Goal: Information Seeking & Learning: Learn about a topic

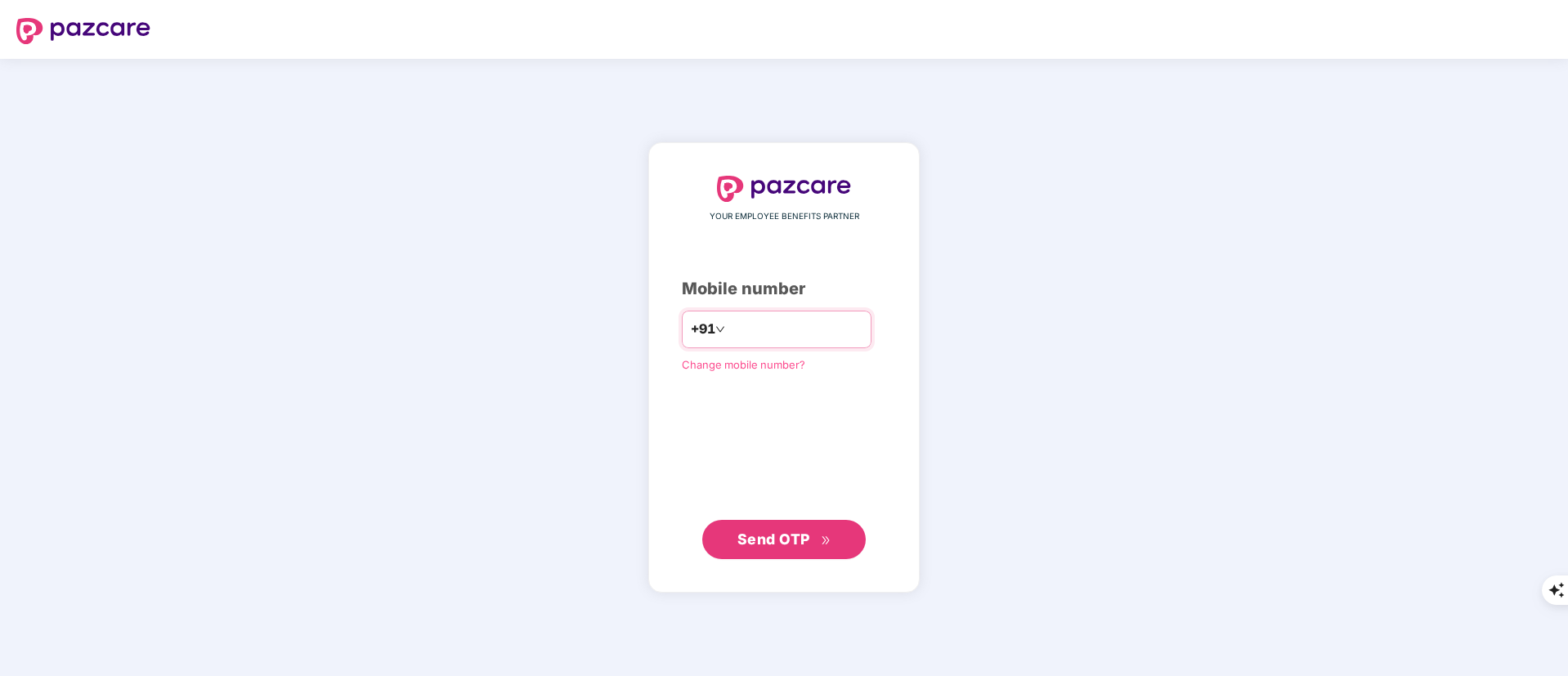
click at [739, 331] on input "number" at bounding box center [796, 329] width 134 height 26
type input "**********"
click at [814, 538] on span "Send OTP" at bounding box center [784, 538] width 94 height 23
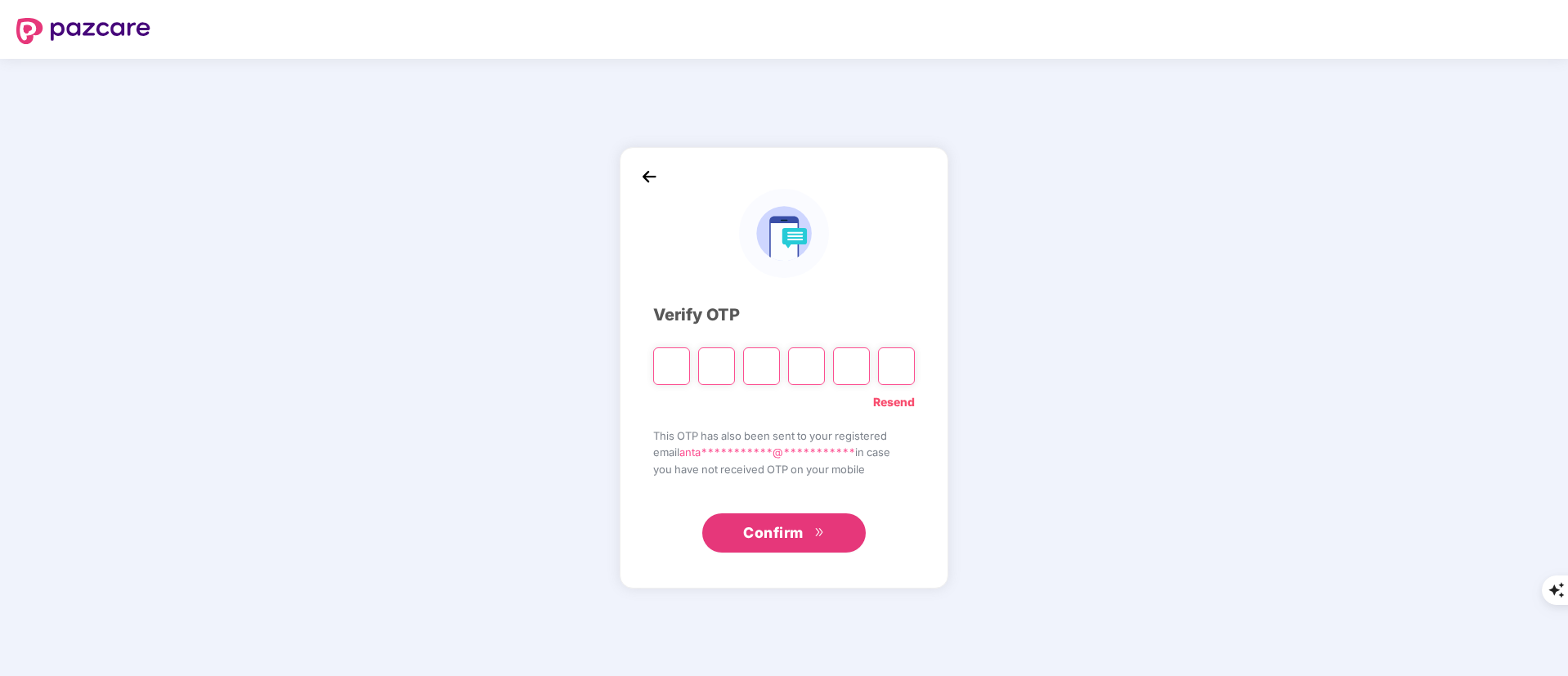
type input "*"
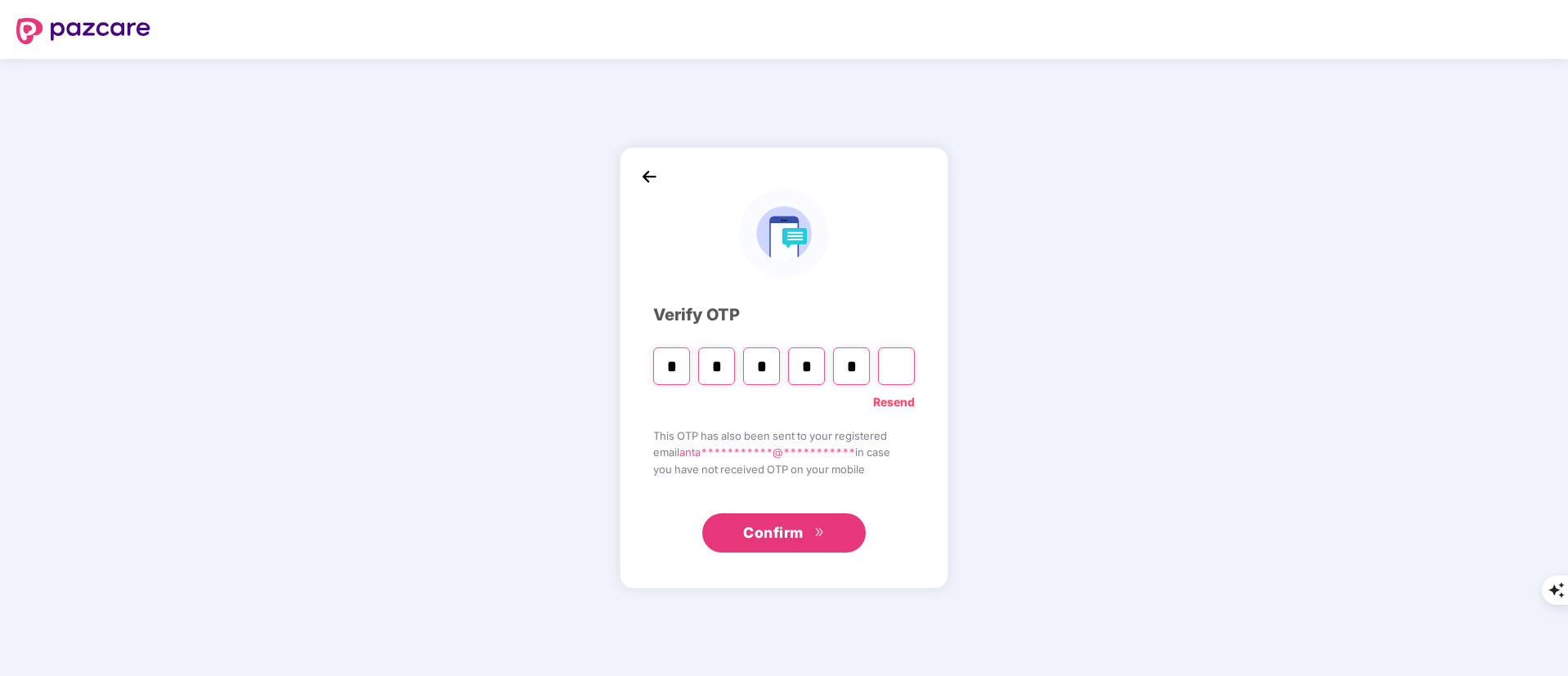
type input "*"
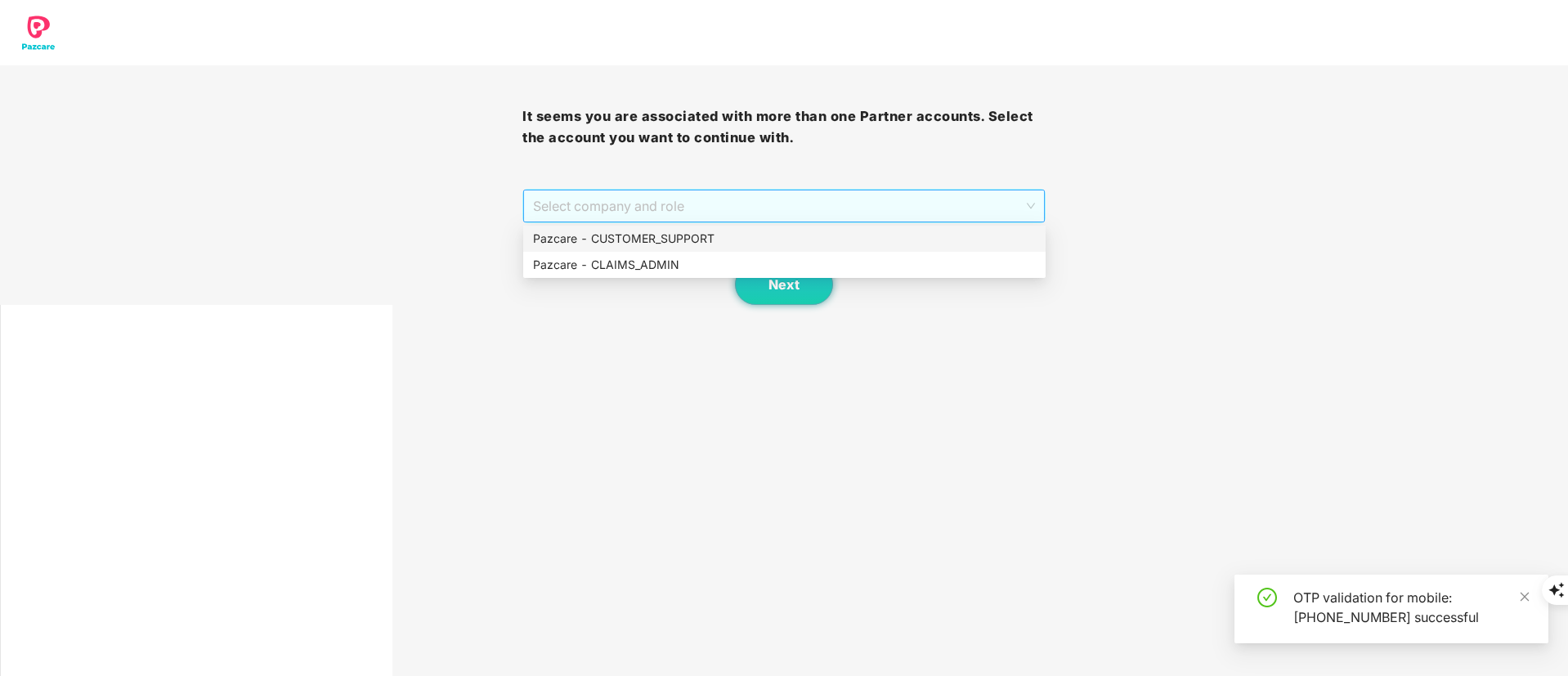
click at [666, 209] on span "Select company and role" at bounding box center [784, 206] width 502 height 31
click at [674, 234] on div "Pazcare - CUSTOMER_SUPPORT" at bounding box center [784, 238] width 503 height 18
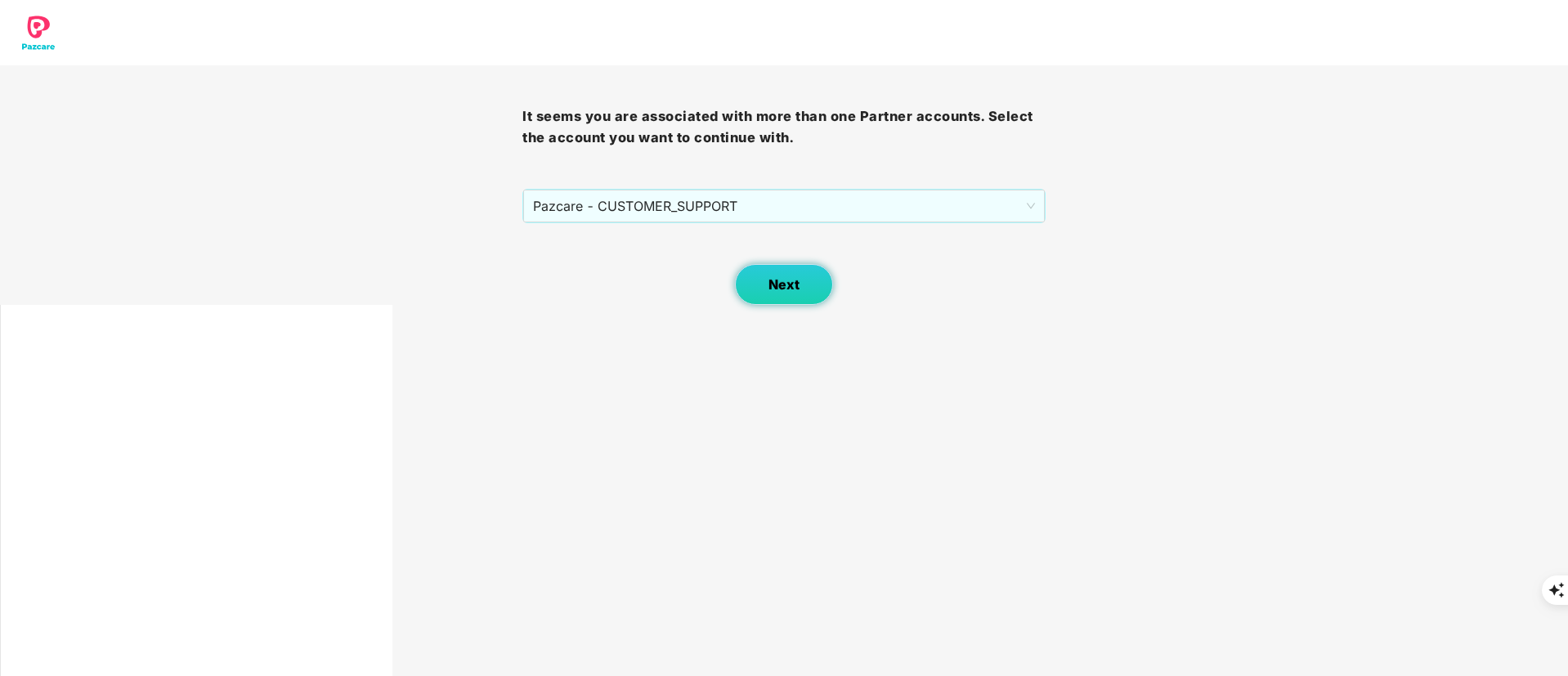
click at [768, 275] on button "Next" at bounding box center [784, 284] width 98 height 41
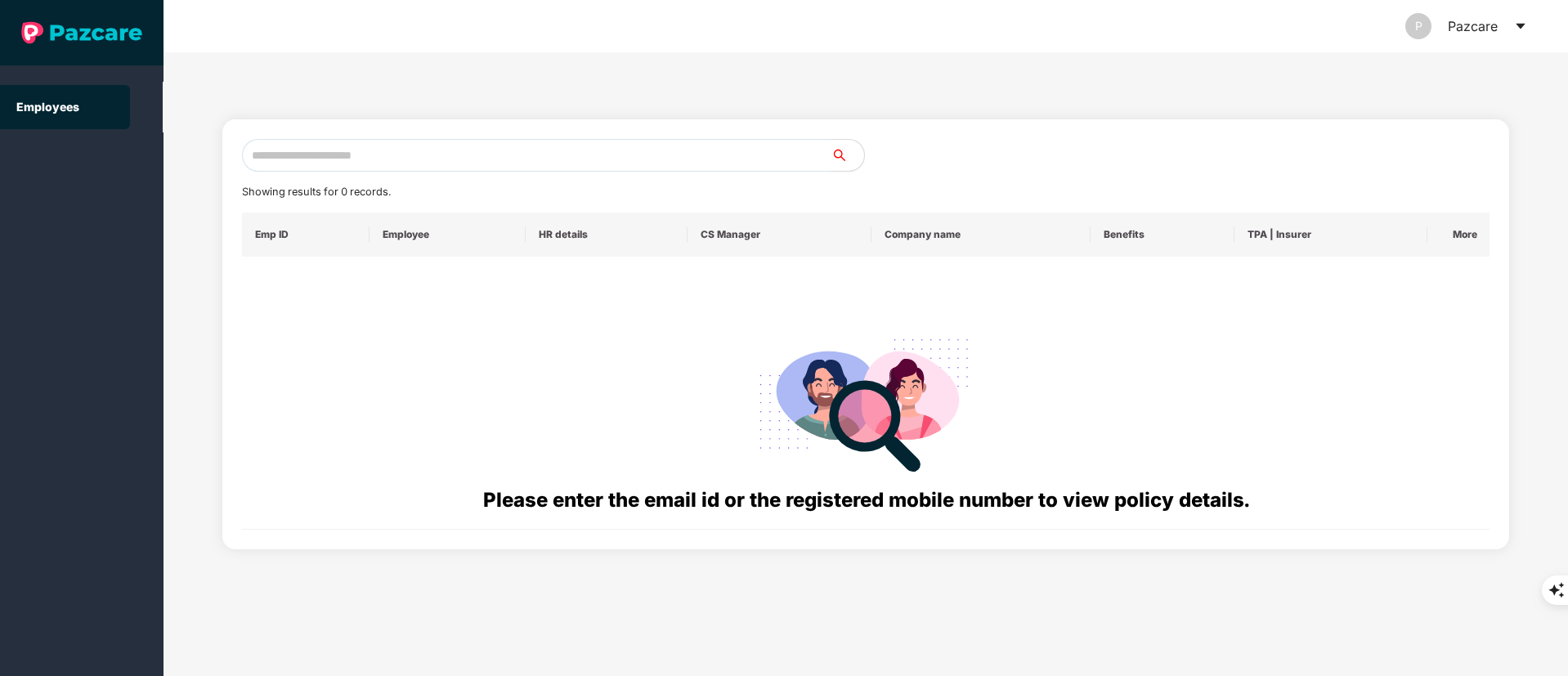
click at [322, 140] on input "text" at bounding box center [536, 156] width 589 height 33
paste input "**********"
type input "*"
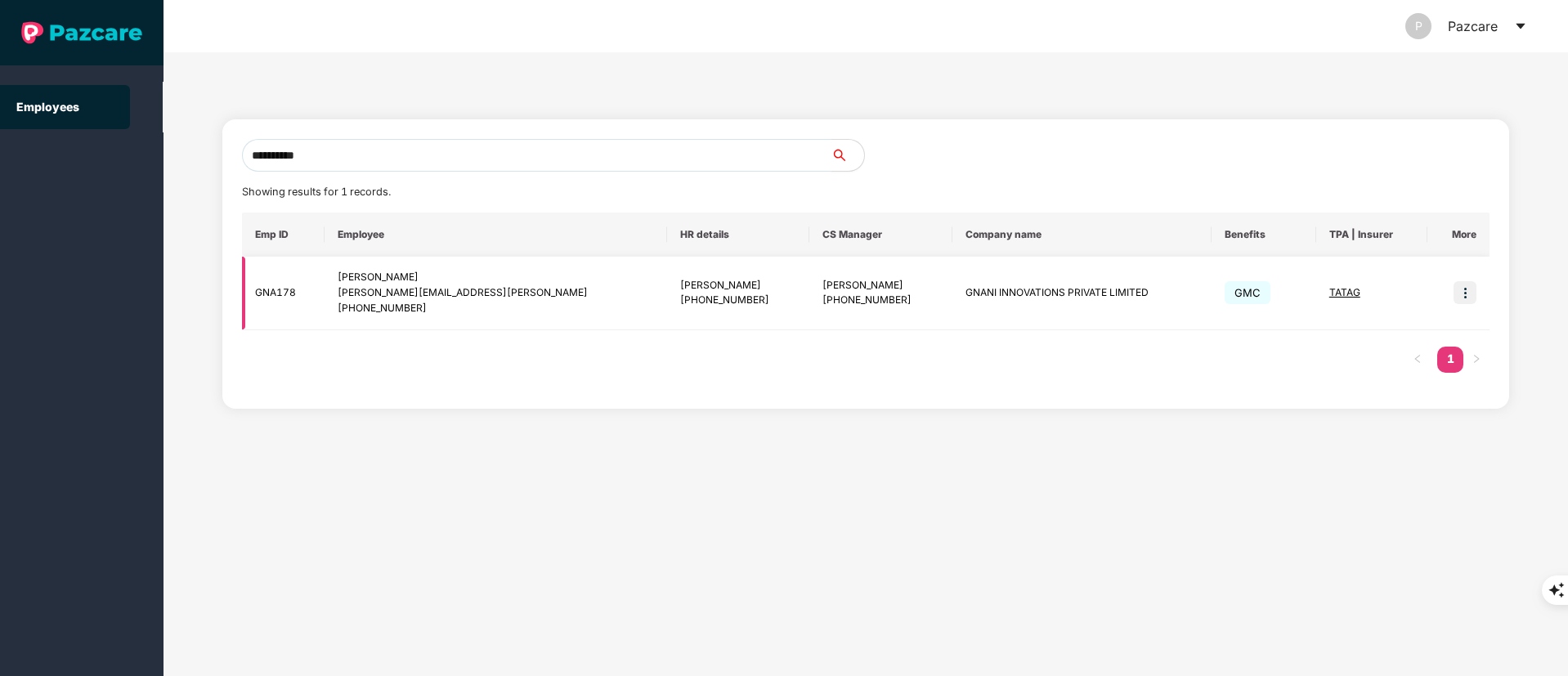
type input "**********"
click at [1459, 292] on img at bounding box center [1466, 293] width 23 height 23
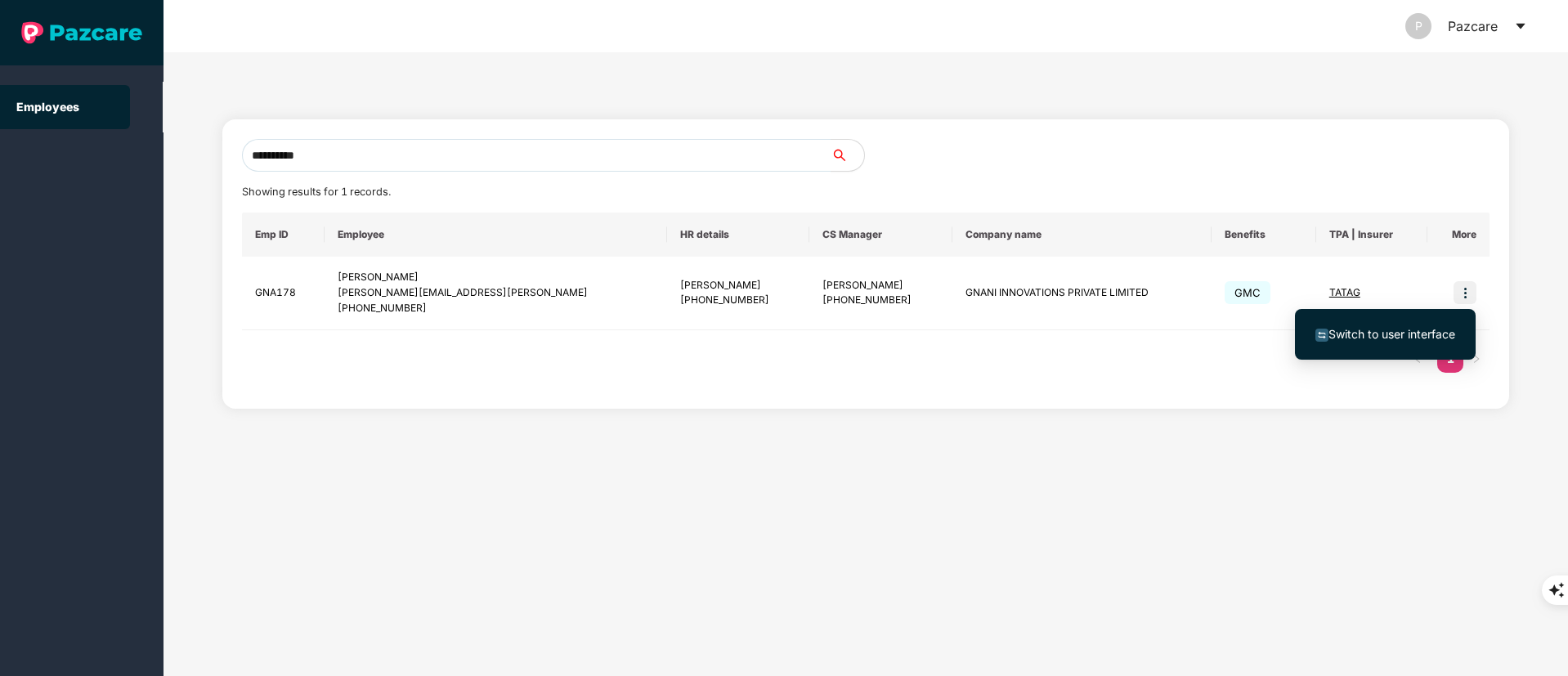
click at [1397, 330] on span "Switch to user interface" at bounding box center [1392, 333] width 127 height 14
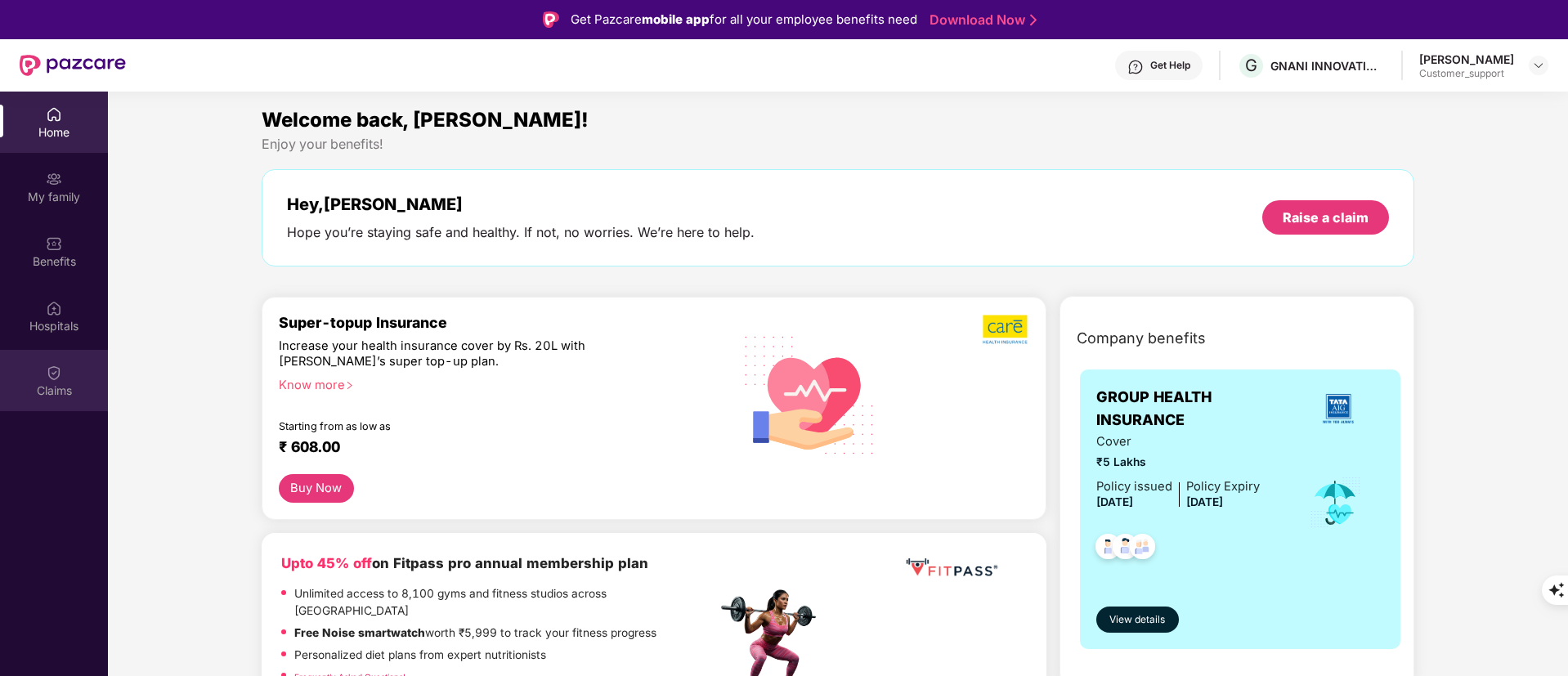
click at [47, 389] on div "Claims" at bounding box center [54, 391] width 108 height 16
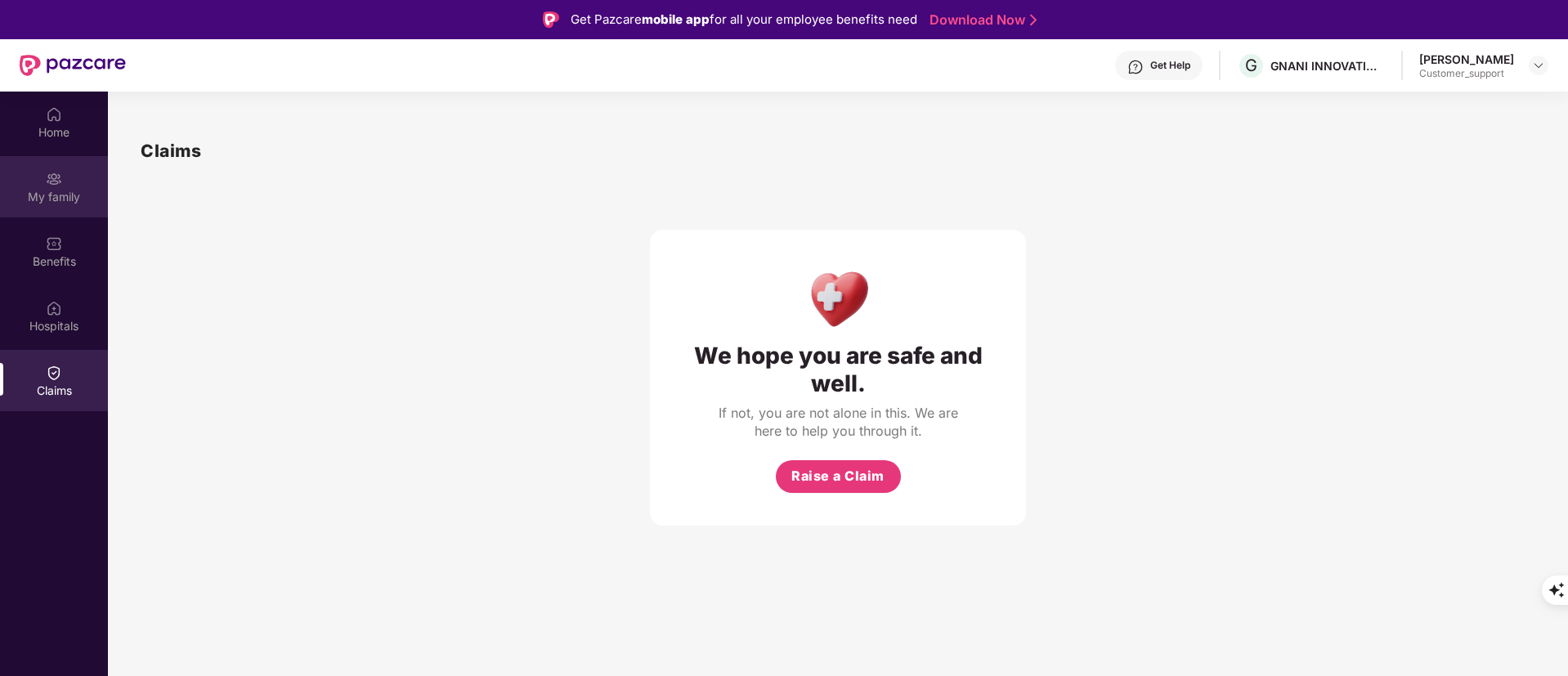
click at [45, 212] on div "My family" at bounding box center [54, 187] width 108 height 61
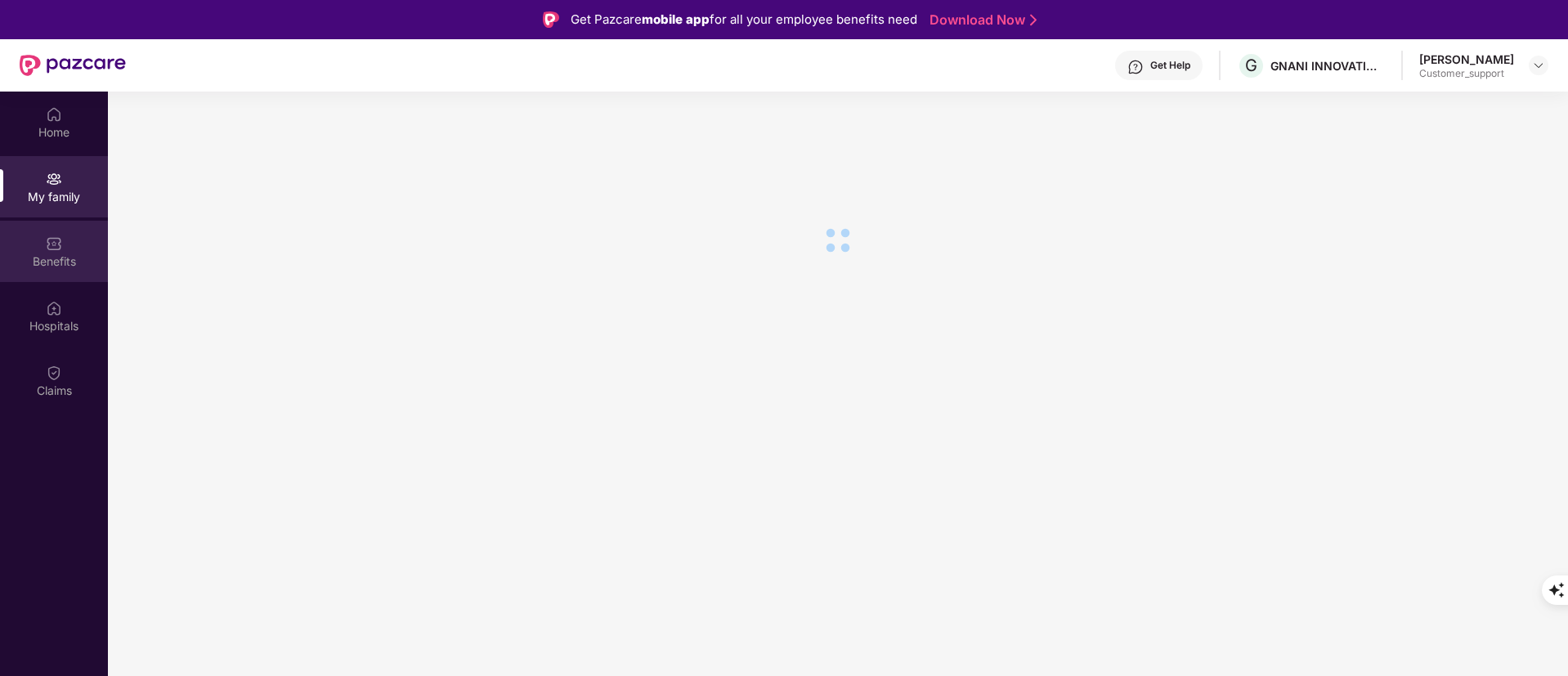
click at [64, 256] on div "Benefits" at bounding box center [54, 261] width 108 height 16
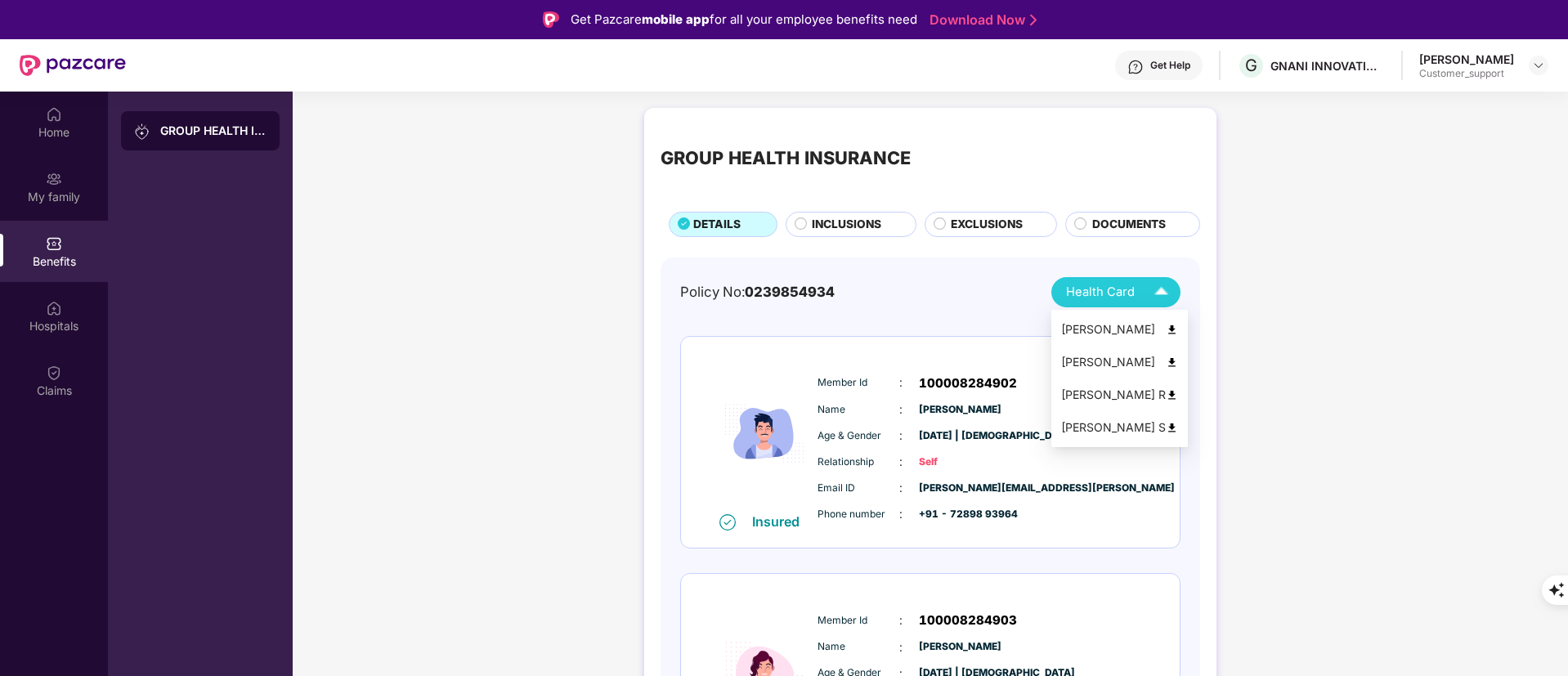
click at [1167, 396] on img at bounding box center [1172, 395] width 12 height 12
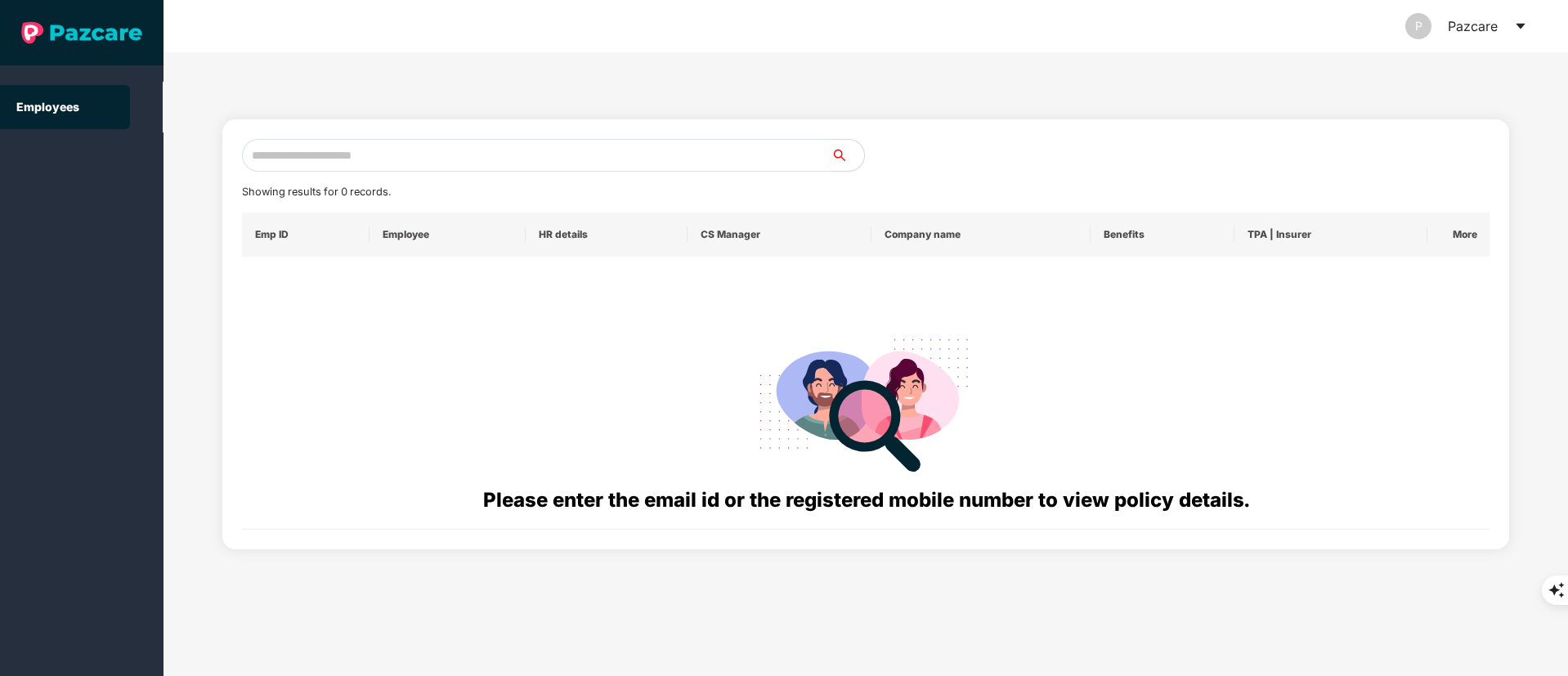
click at [341, 156] on input "text" at bounding box center [536, 156] width 589 height 33
paste input "**********"
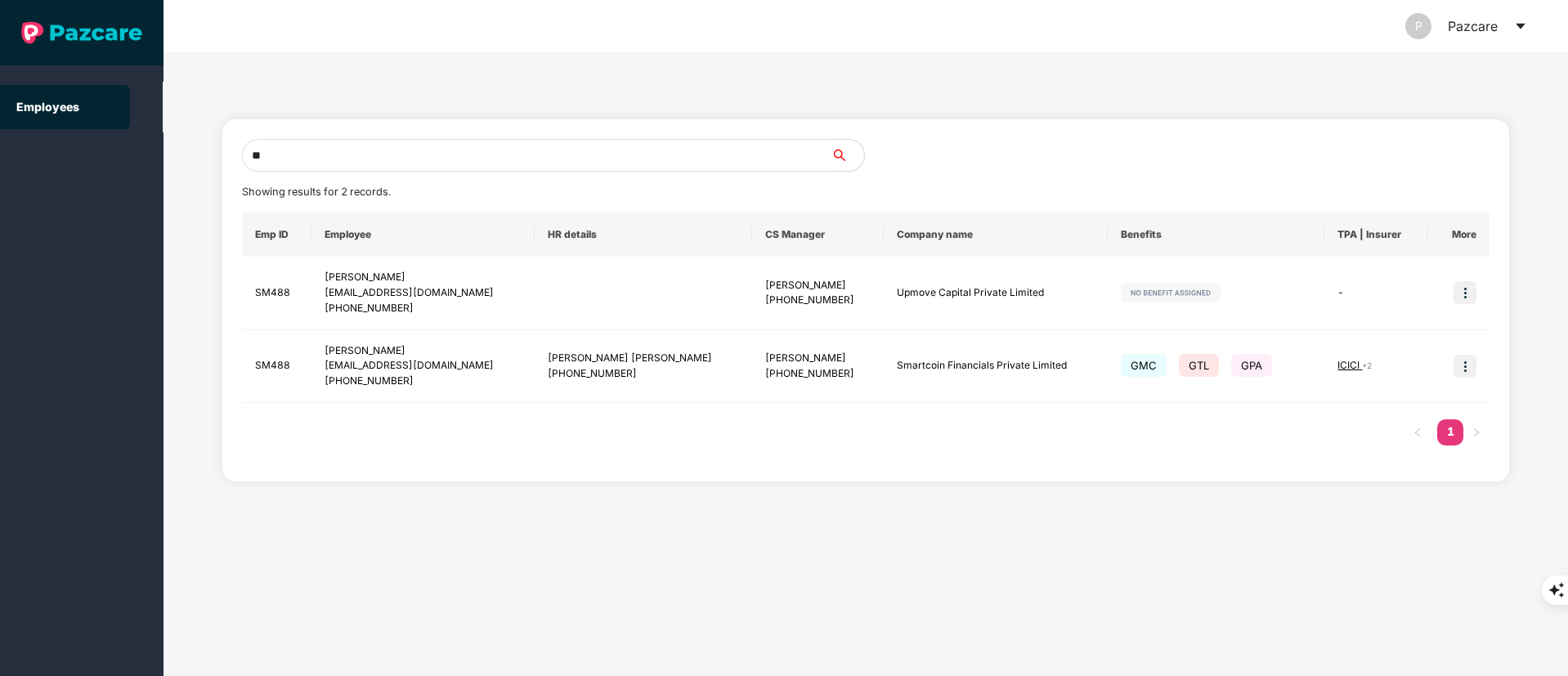
type input "*"
paste input "**********"
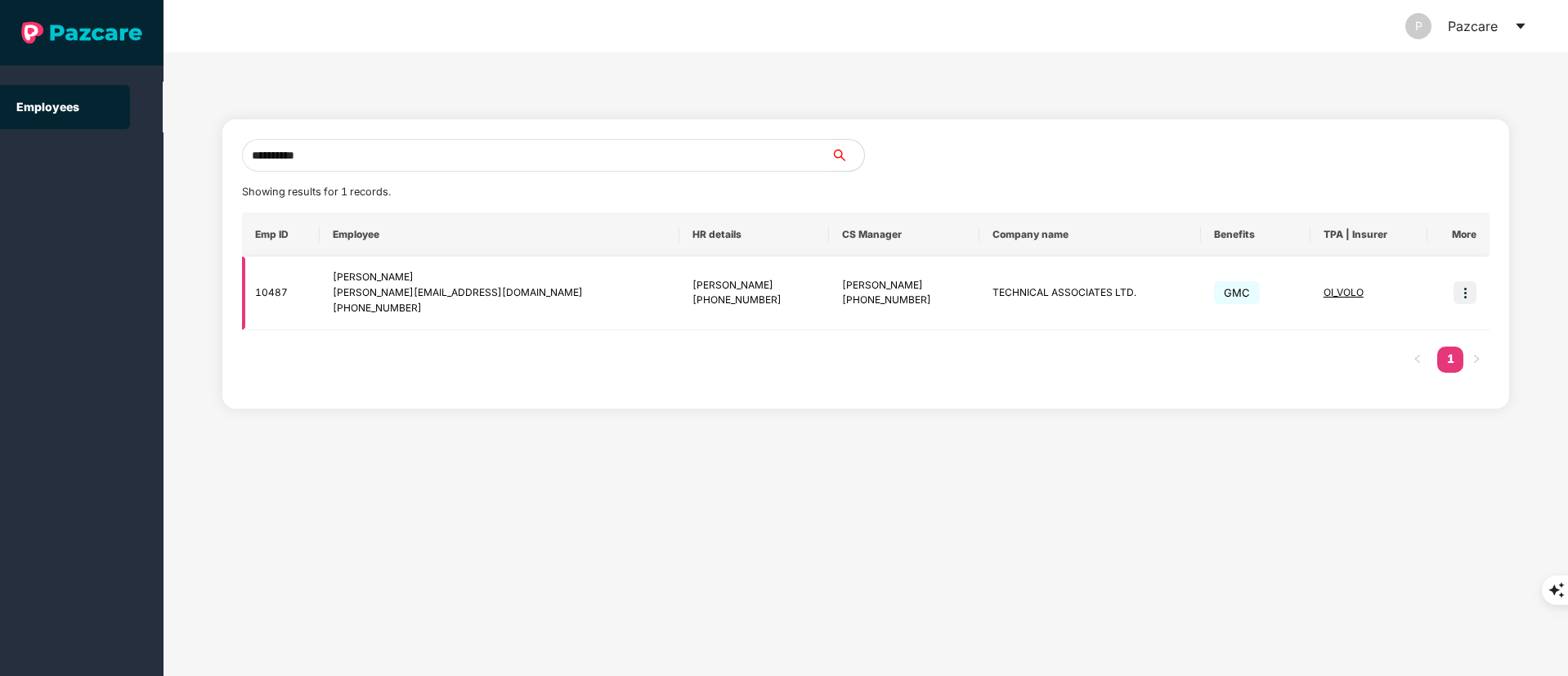
type input "**********"
click at [1457, 288] on img at bounding box center [1466, 293] width 23 height 23
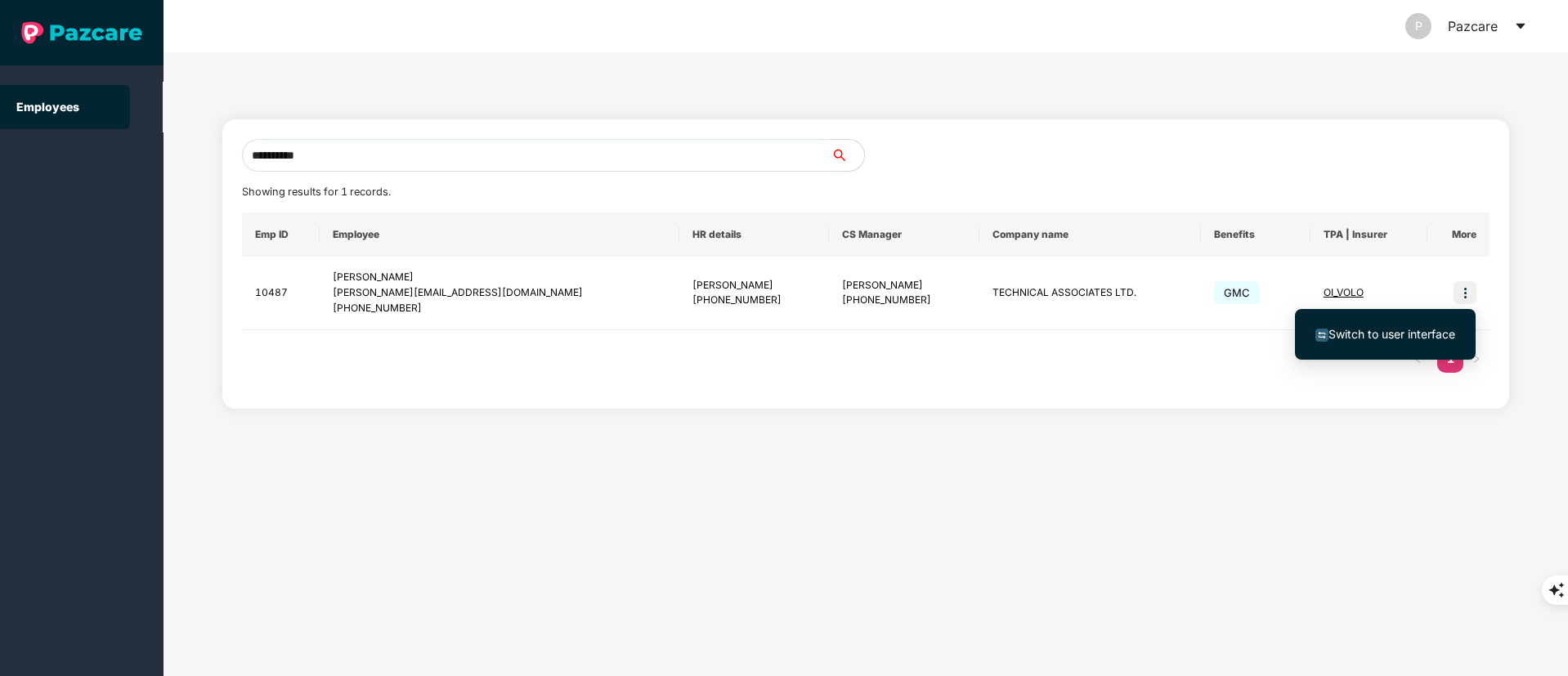
click at [1425, 327] on span "Switch to user interface" at bounding box center [1392, 333] width 127 height 14
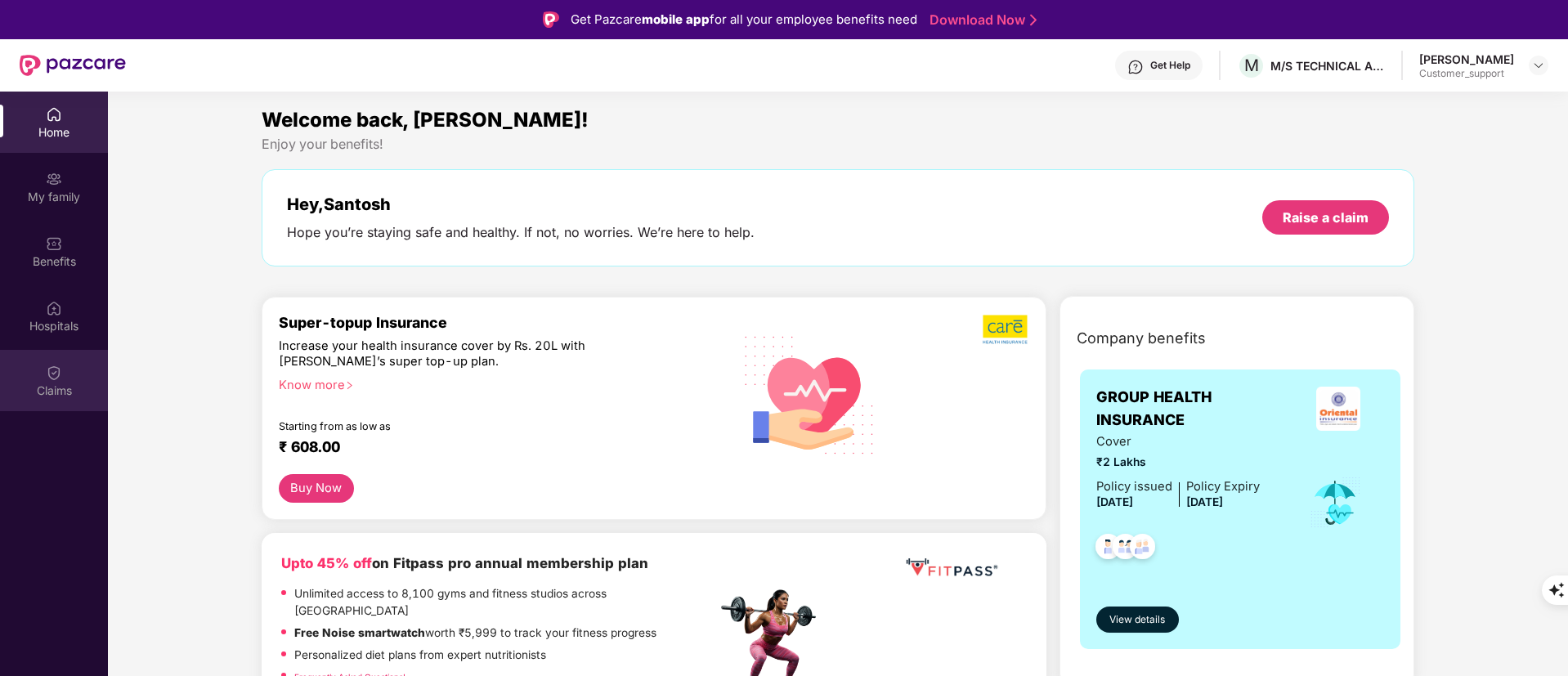
click at [52, 379] on img at bounding box center [54, 373] width 16 height 16
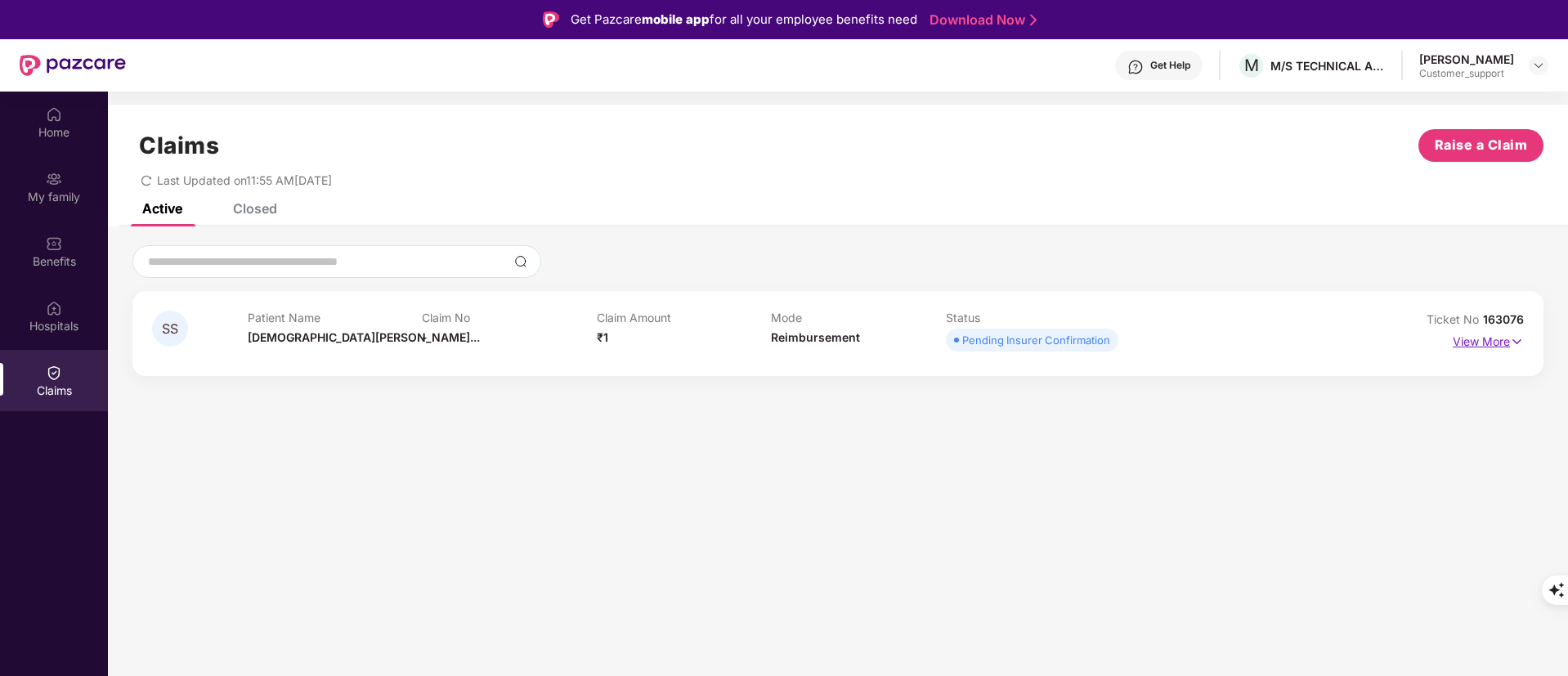
click at [1490, 338] on p "View More" at bounding box center [1488, 339] width 71 height 22
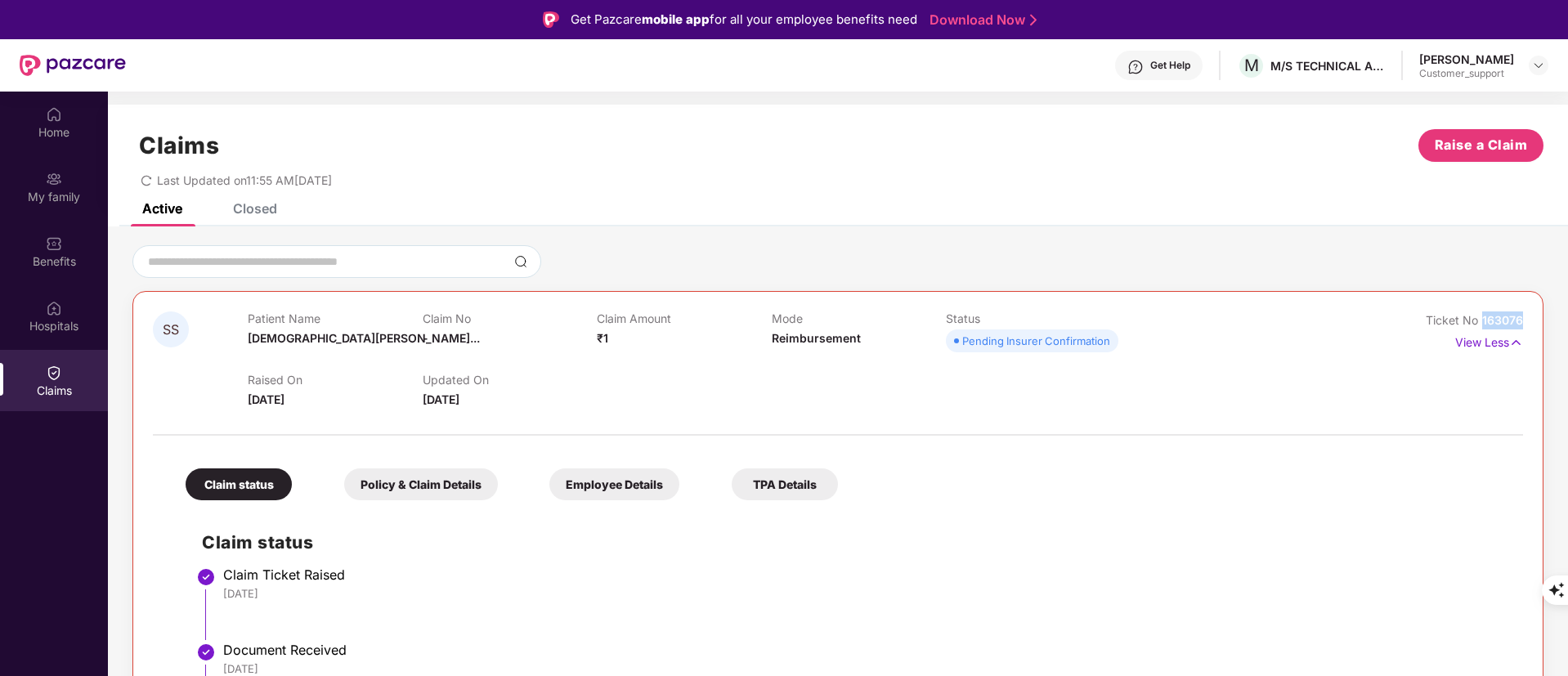
drag, startPoint x: 1481, startPoint y: 319, endPoint x: 1568, endPoint y: 312, distance: 87.3
click at [1567, 312] on html "Get Pazcare mobile app for all your employee benefits need Download Now Get Hel…" at bounding box center [784, 338] width 1568 height 676
copy span "163076"
click at [64, 265] on div "Benefits" at bounding box center [54, 261] width 108 height 16
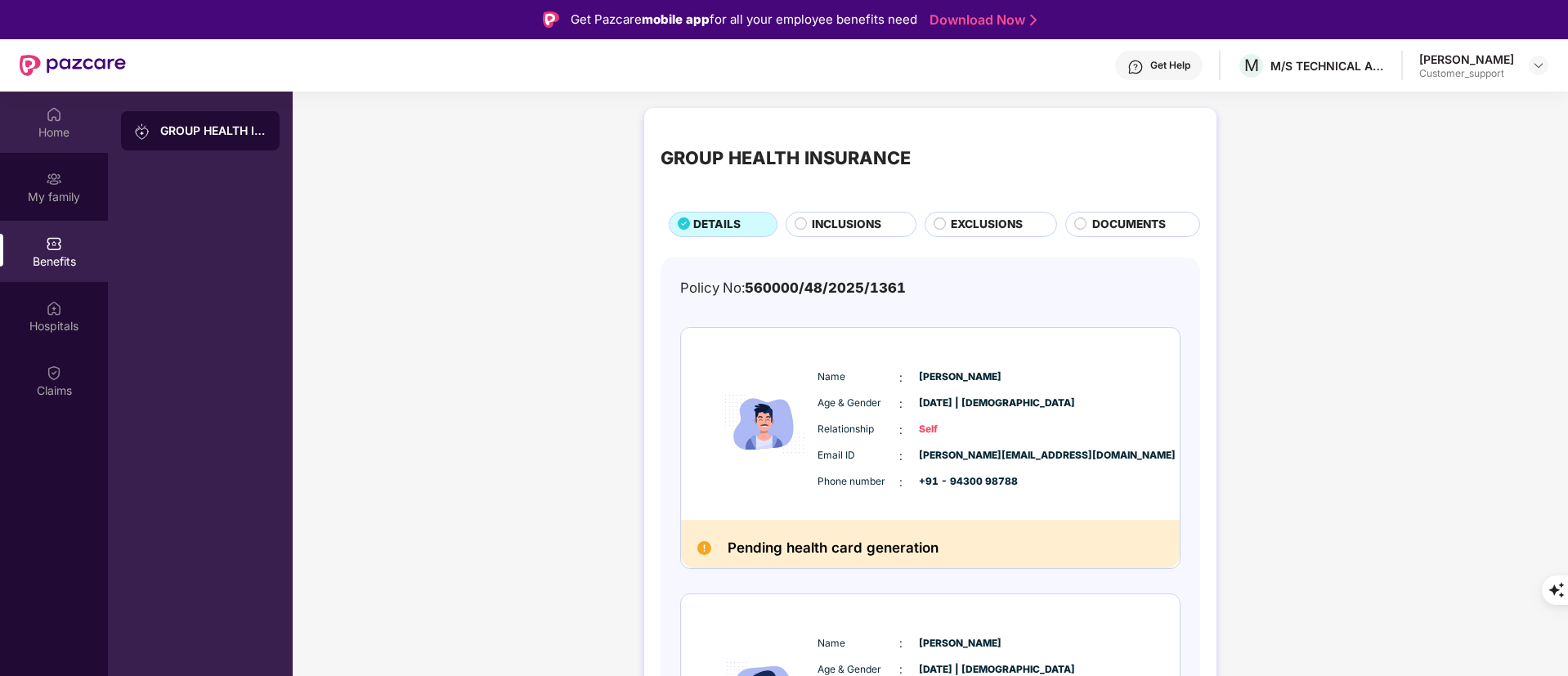
click at [54, 126] on div "Home" at bounding box center [54, 133] width 108 height 16
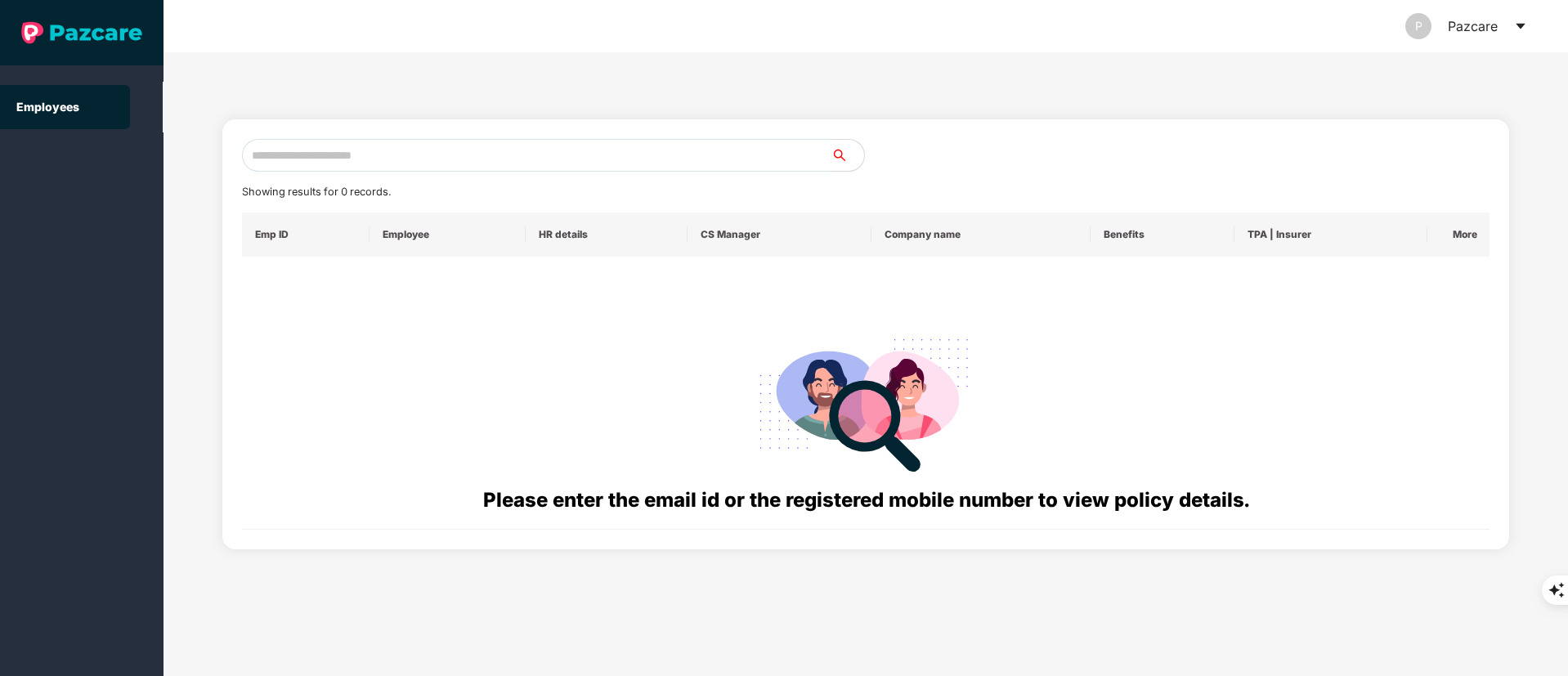
click at [317, 152] on input "text" at bounding box center [536, 156] width 589 height 33
paste input "**********"
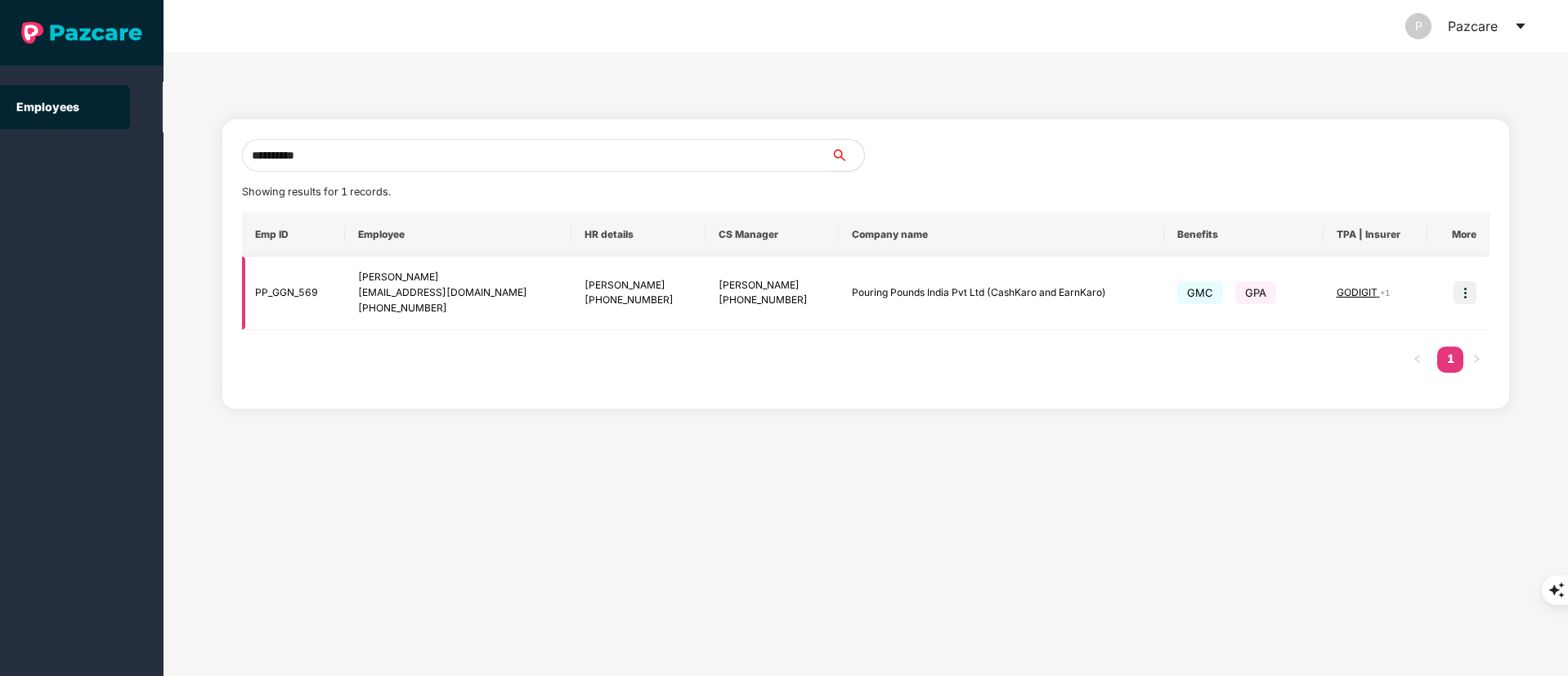
type input "**********"
click at [1454, 290] on img at bounding box center [1466, 293] width 23 height 23
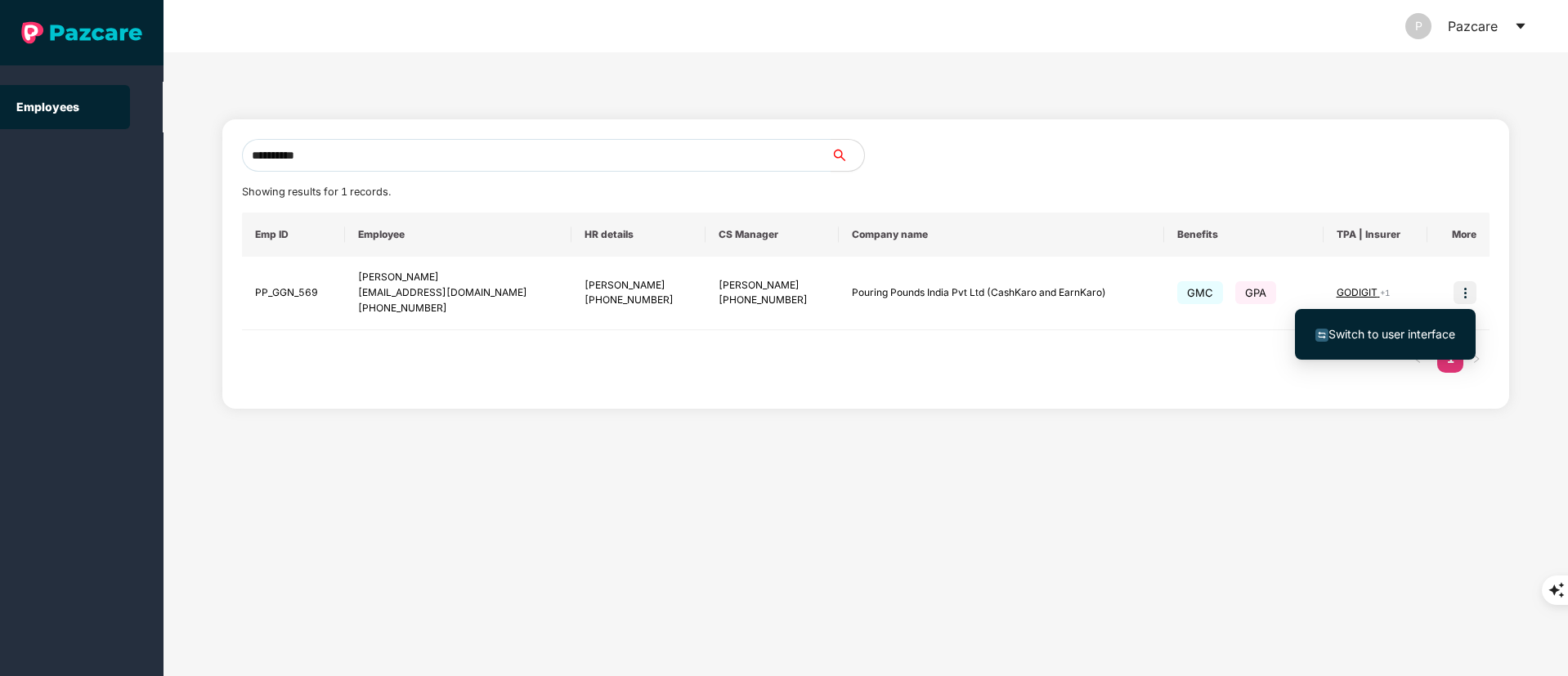
click at [1399, 349] on li "Switch to user interface" at bounding box center [1385, 334] width 180 height 34
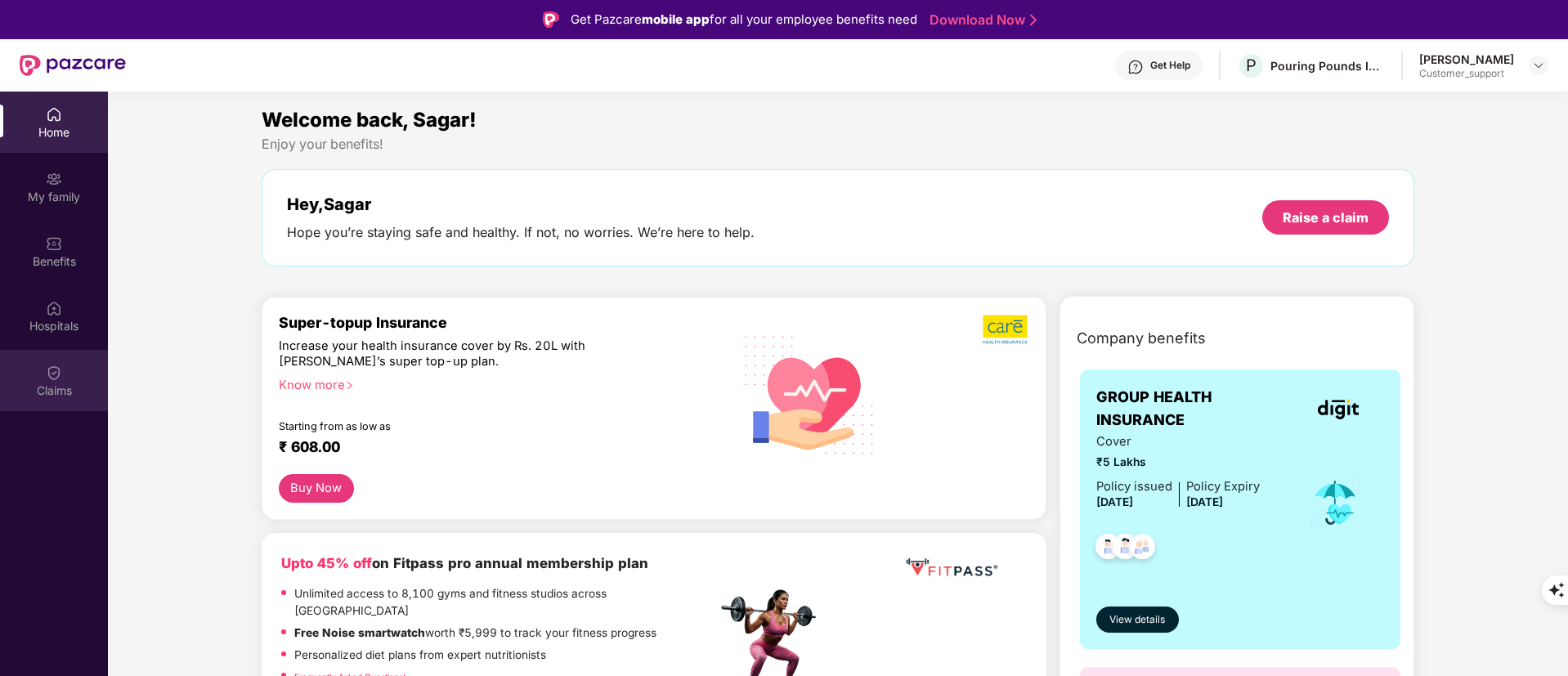
click at [63, 385] on div "Claims" at bounding box center [54, 391] width 108 height 16
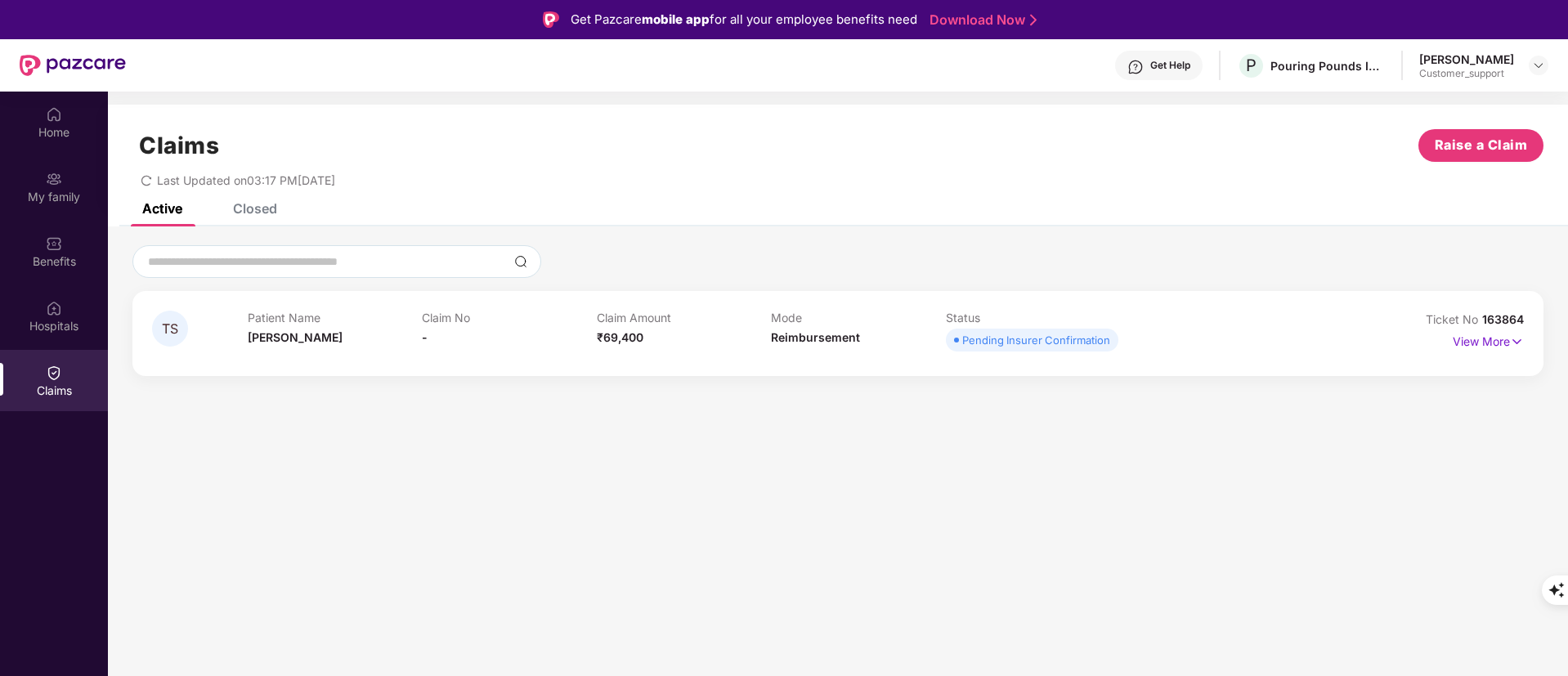
click at [1462, 351] on div "View More" at bounding box center [1488, 342] width 71 height 26
click at [1479, 349] on p "View More" at bounding box center [1488, 339] width 71 height 22
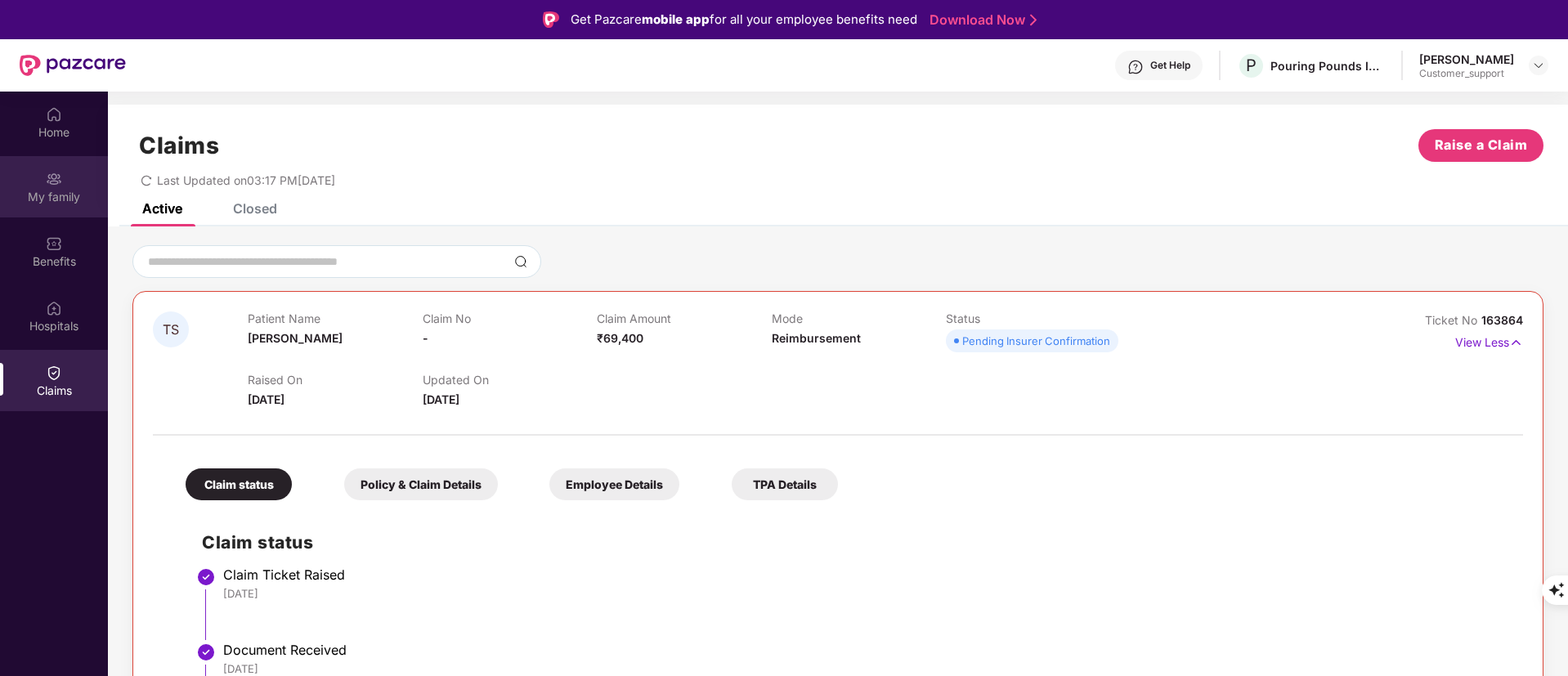
click at [64, 188] on div "My family" at bounding box center [54, 197] width 108 height 16
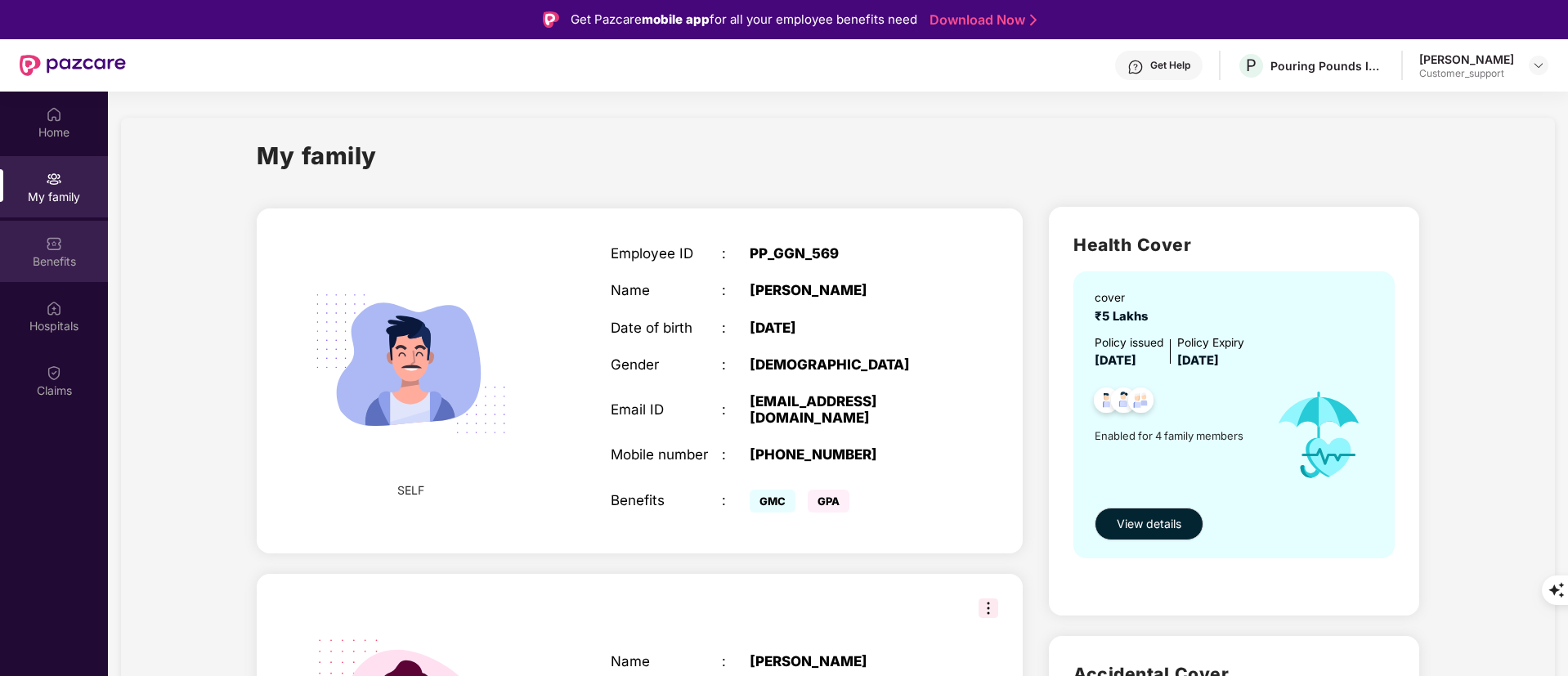
click at [78, 259] on div "Benefits" at bounding box center [54, 261] width 108 height 16
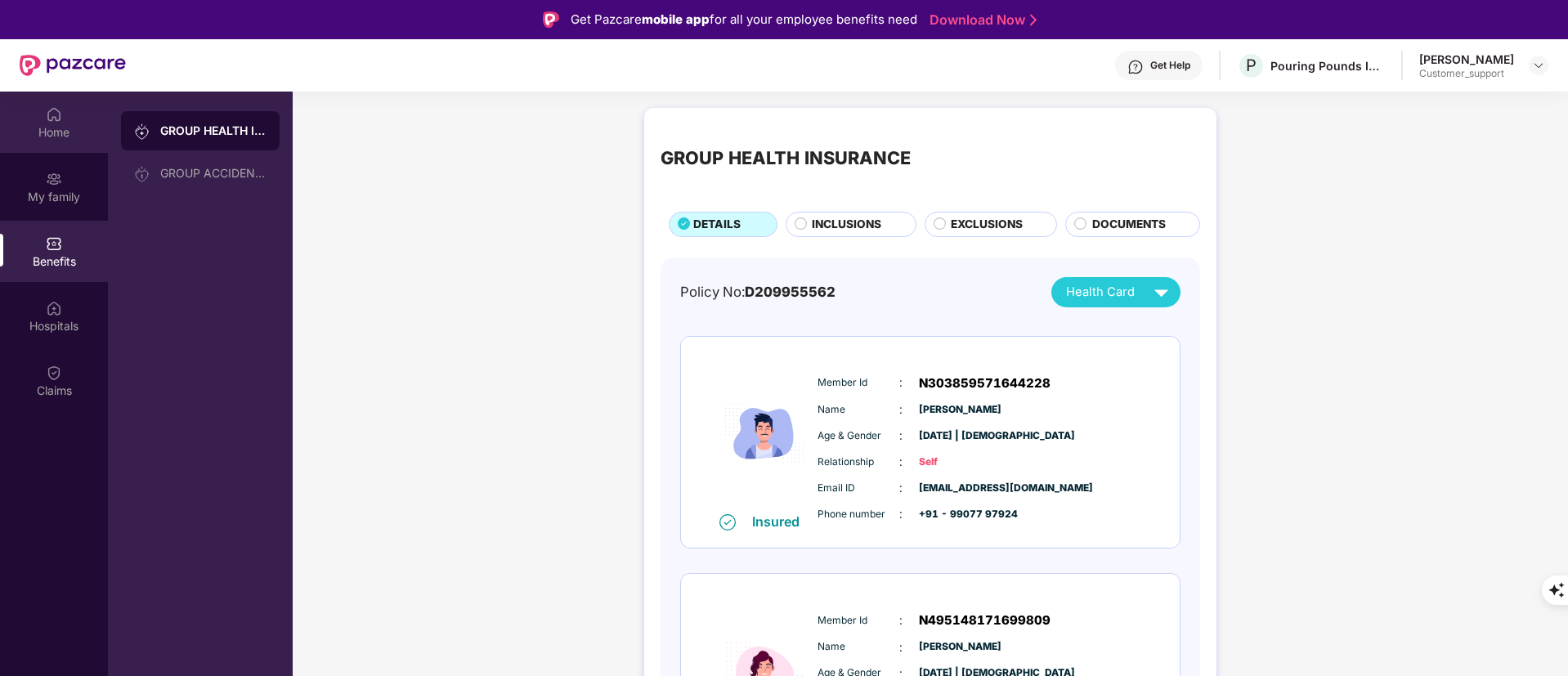
click at [43, 125] on div "Home" at bounding box center [54, 133] width 108 height 16
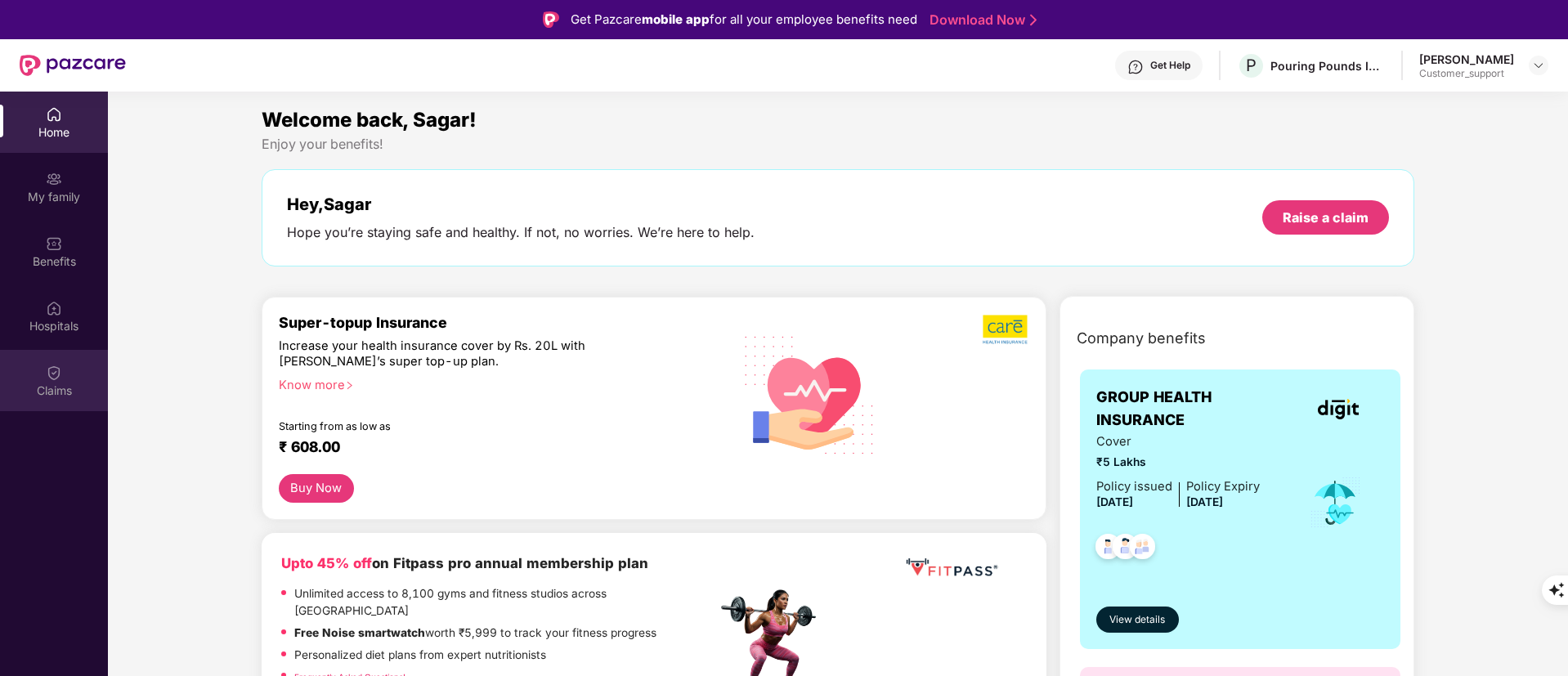
click at [54, 396] on div "Claims" at bounding box center [54, 391] width 108 height 16
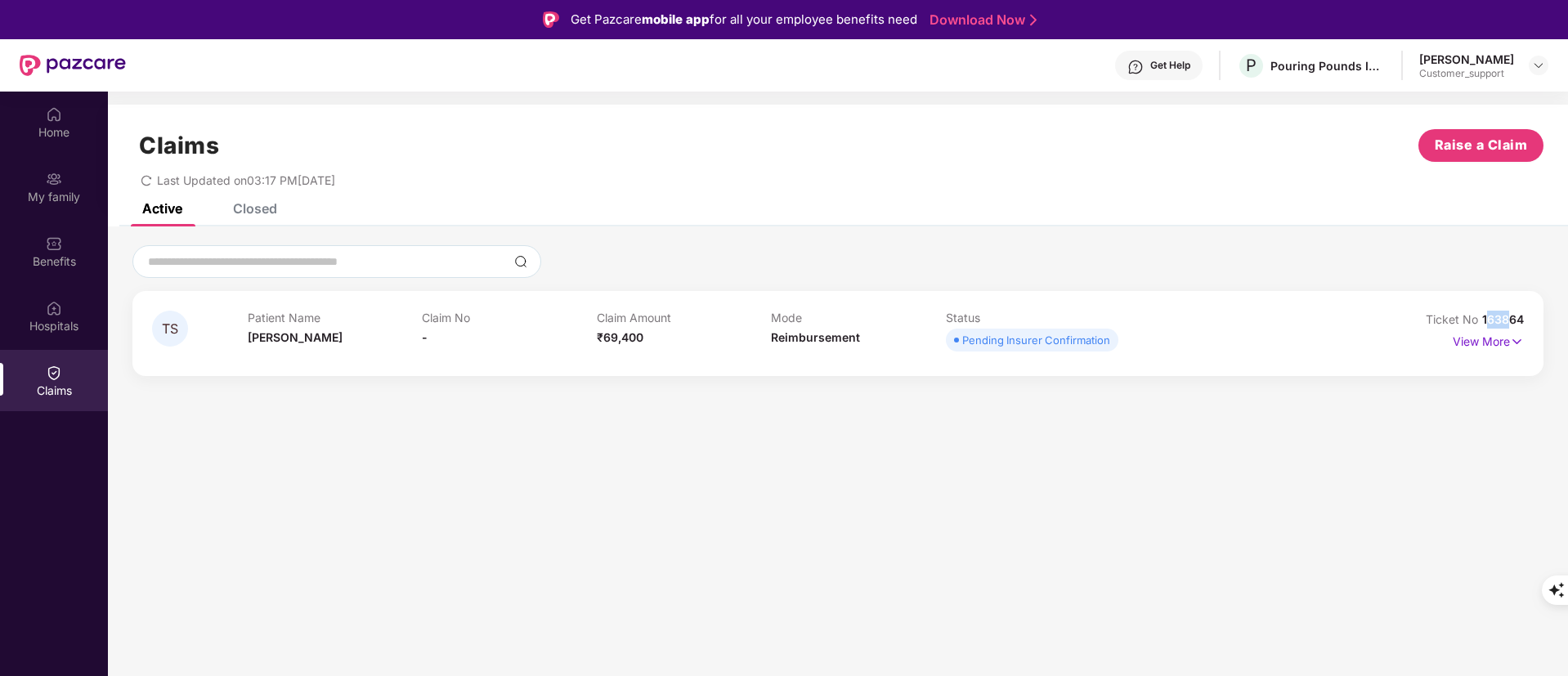
drag, startPoint x: 1487, startPoint y: 312, endPoint x: 1508, endPoint y: 315, distance: 21.2
click at [1508, 315] on span "163864" at bounding box center [1503, 319] width 42 height 14
drag, startPoint x: 1480, startPoint y: 314, endPoint x: 1561, endPoint y: 320, distance: 81.2
click at [1561, 320] on div "TS Patient Name [PERSON_NAME] Claim No - Claim Amount ₹69,400 Mode Reimbursemen…" at bounding box center [839, 311] width 1461 height 131
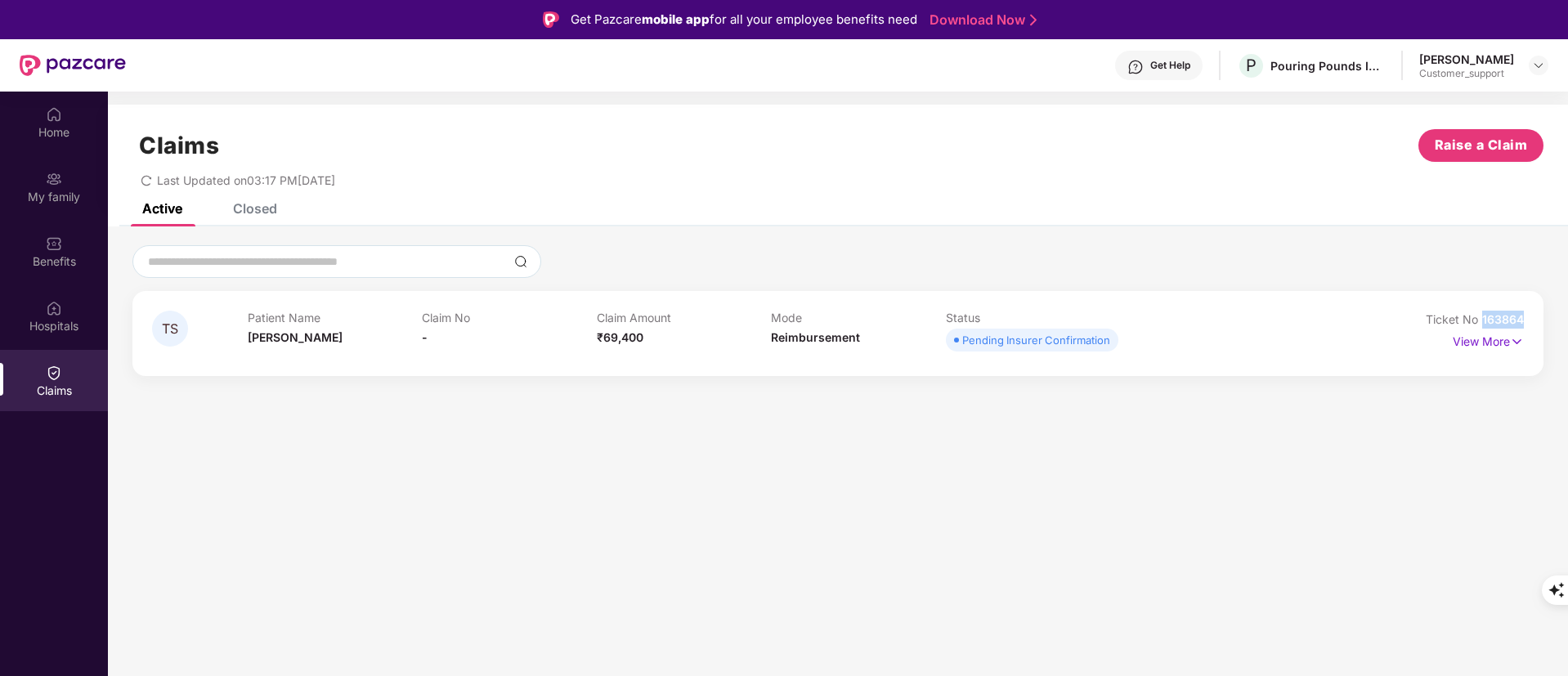
copy span "163864"
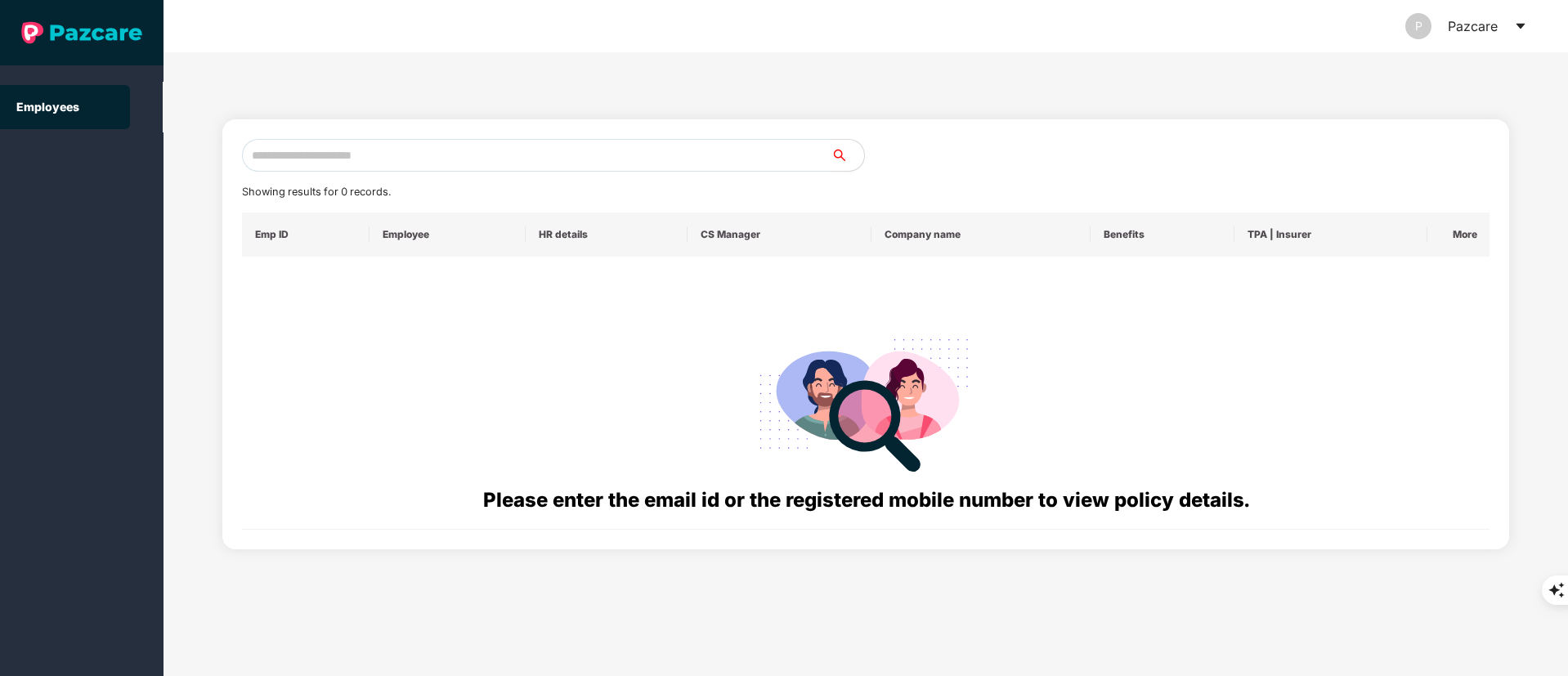
click at [302, 148] on input "text" at bounding box center [536, 156] width 589 height 33
paste input "**********"
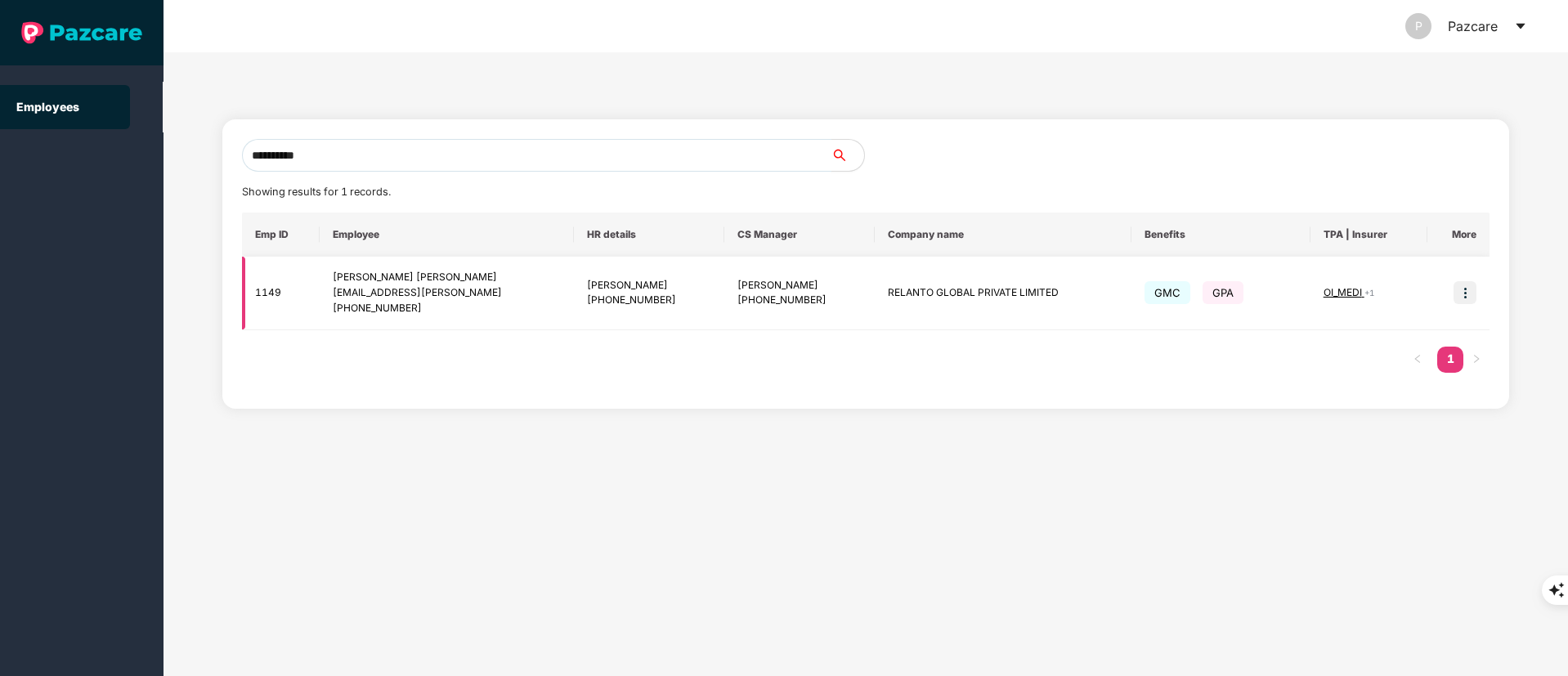
type input "**********"
click at [1467, 286] on img at bounding box center [1466, 293] width 23 height 23
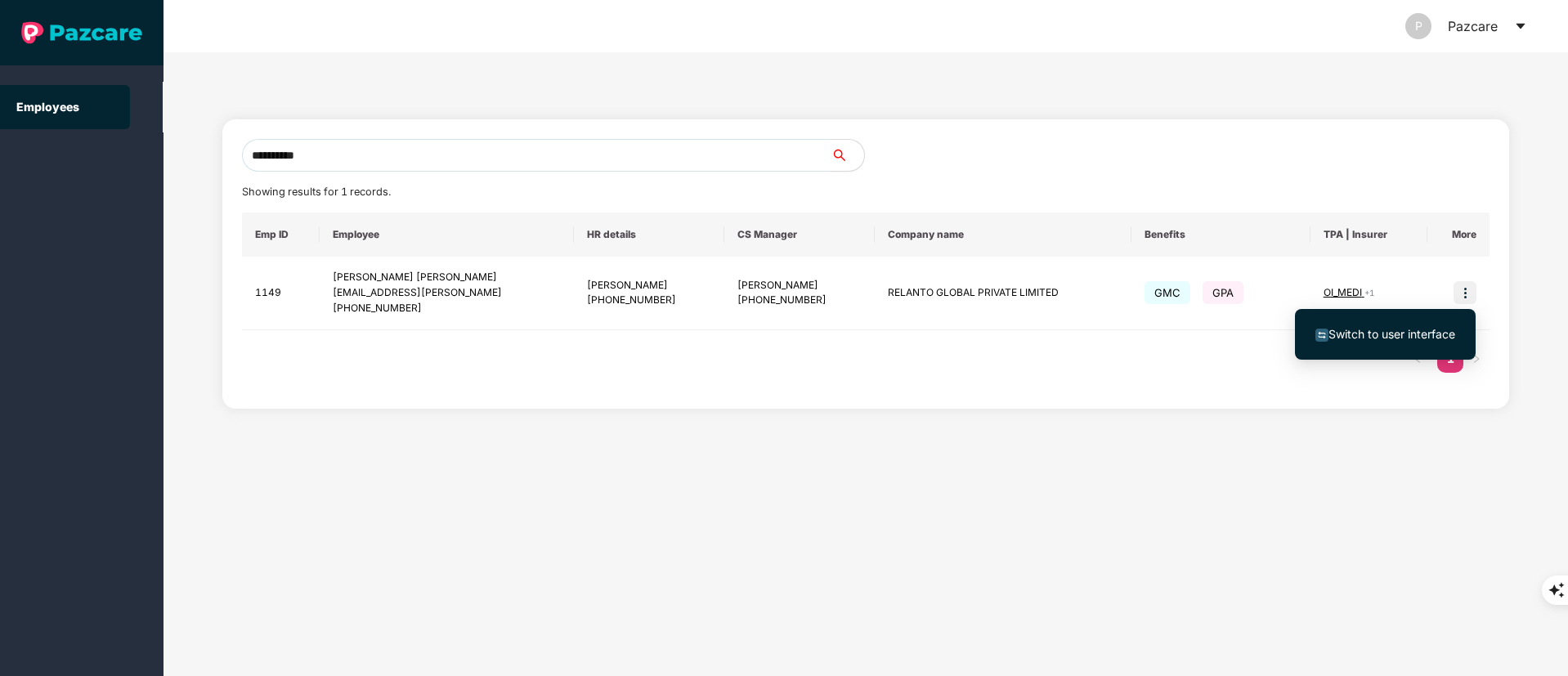
click at [1409, 334] on span "Switch to user interface" at bounding box center [1392, 333] width 127 height 14
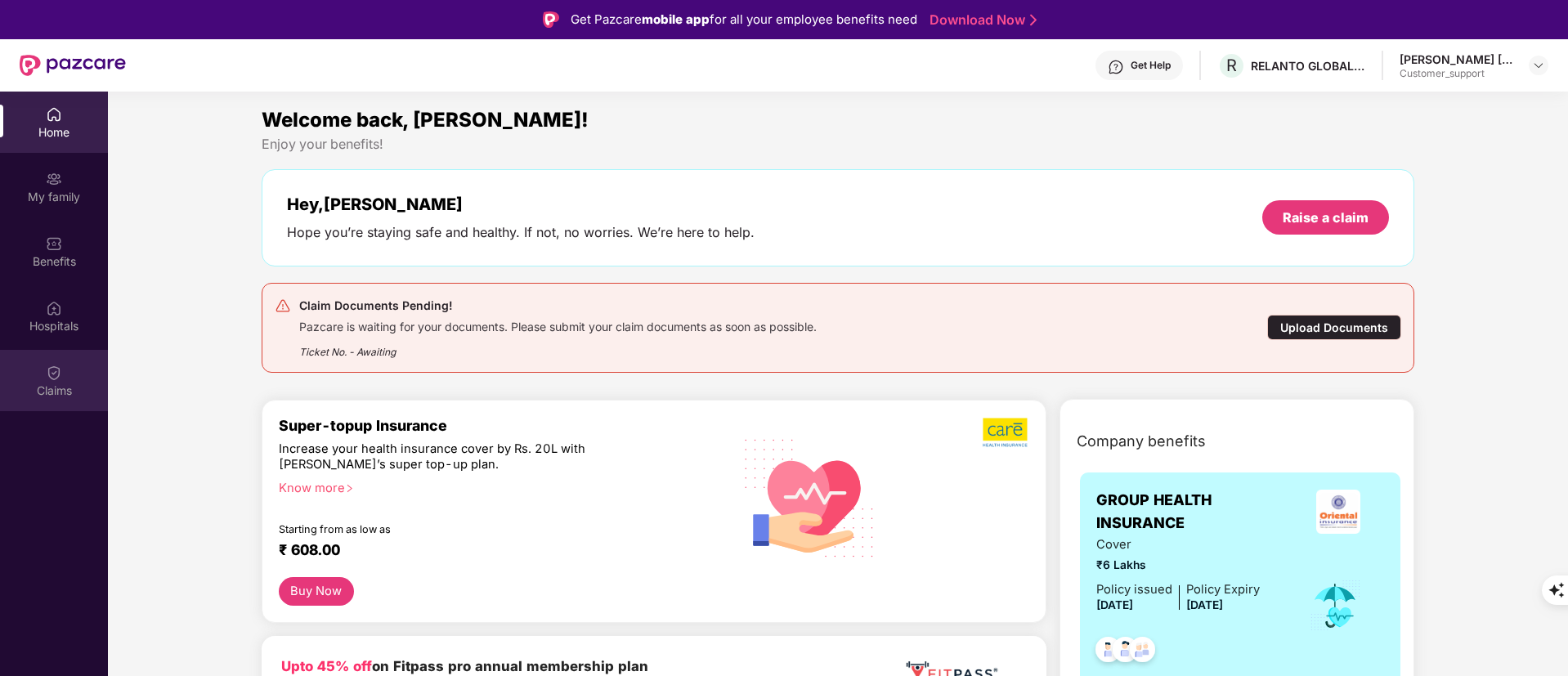
click at [47, 377] on img at bounding box center [54, 373] width 16 height 16
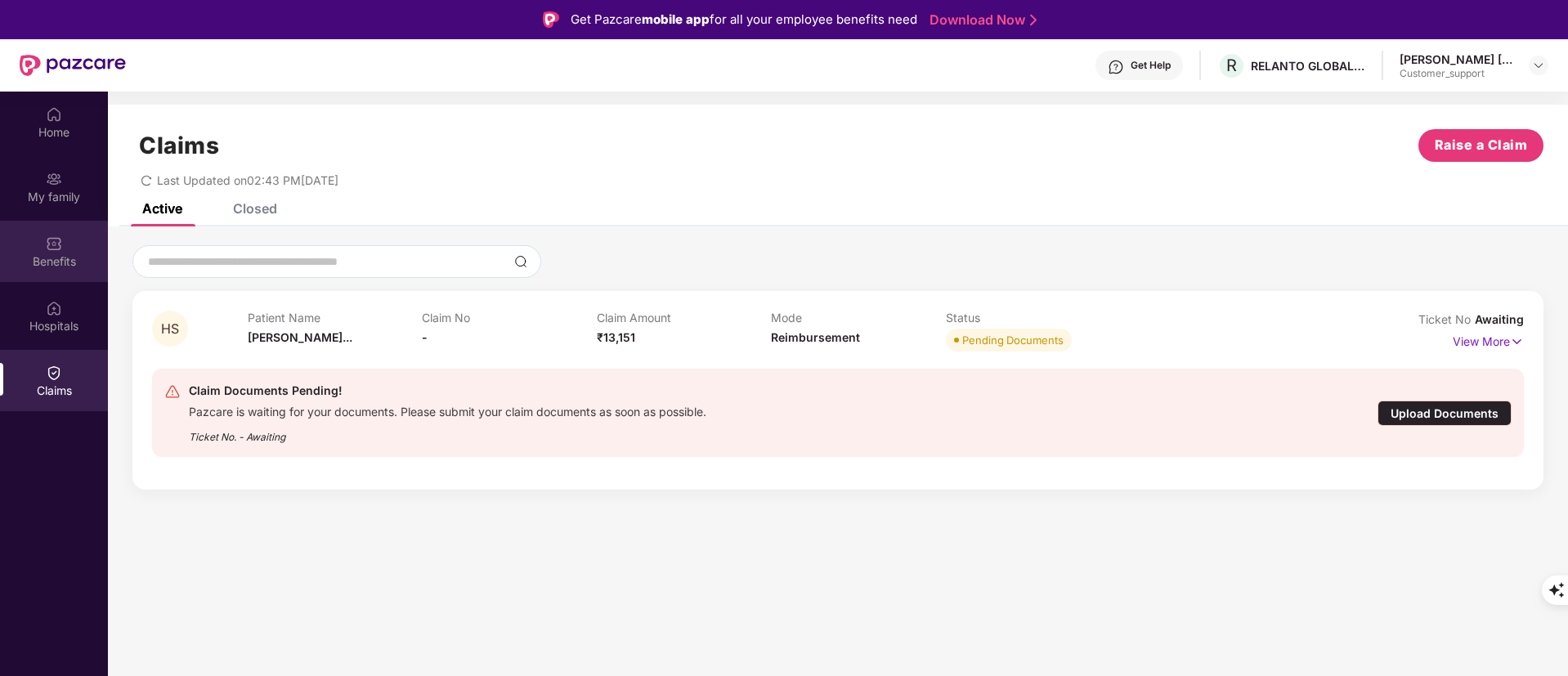
click at [61, 270] on div "Benefits" at bounding box center [54, 251] width 108 height 61
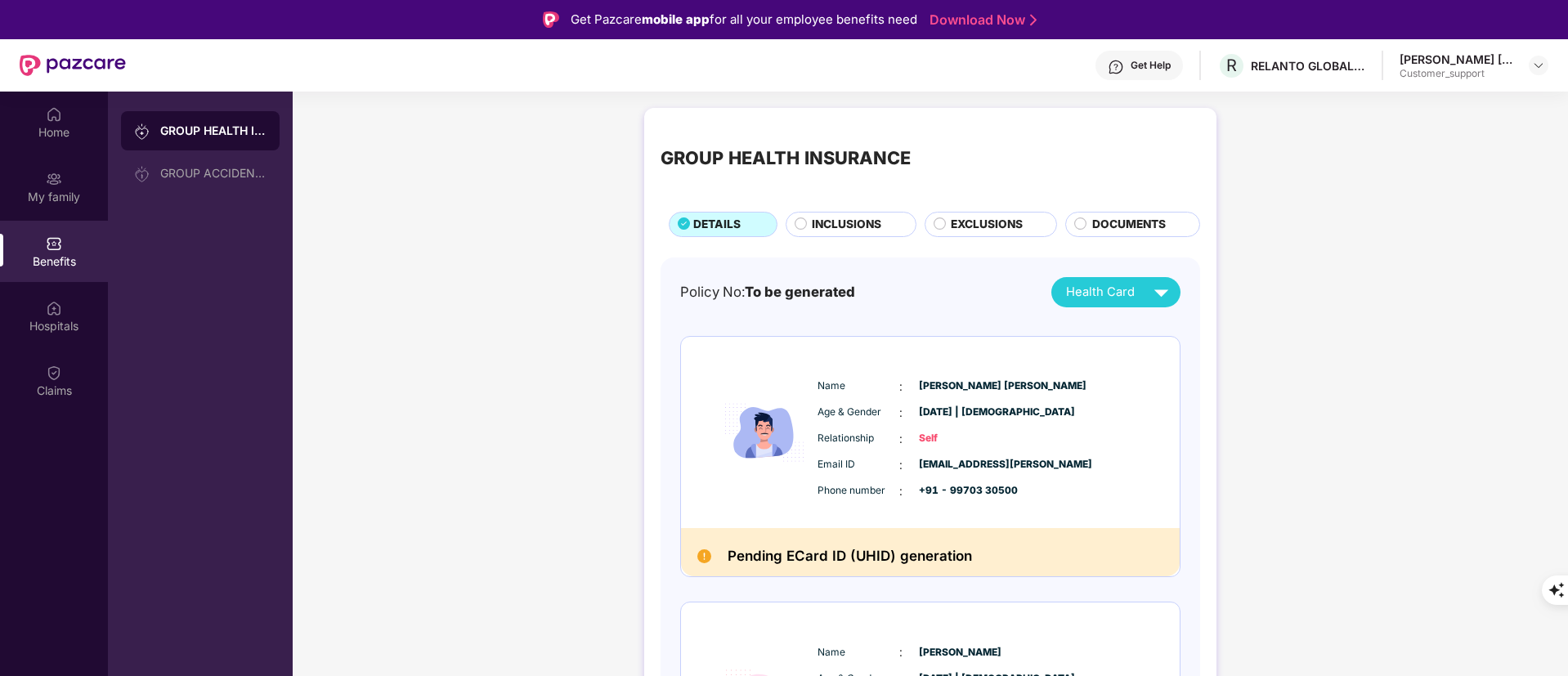
click at [1116, 236] on div "DOCUMENTS" at bounding box center [1133, 224] width 135 height 25
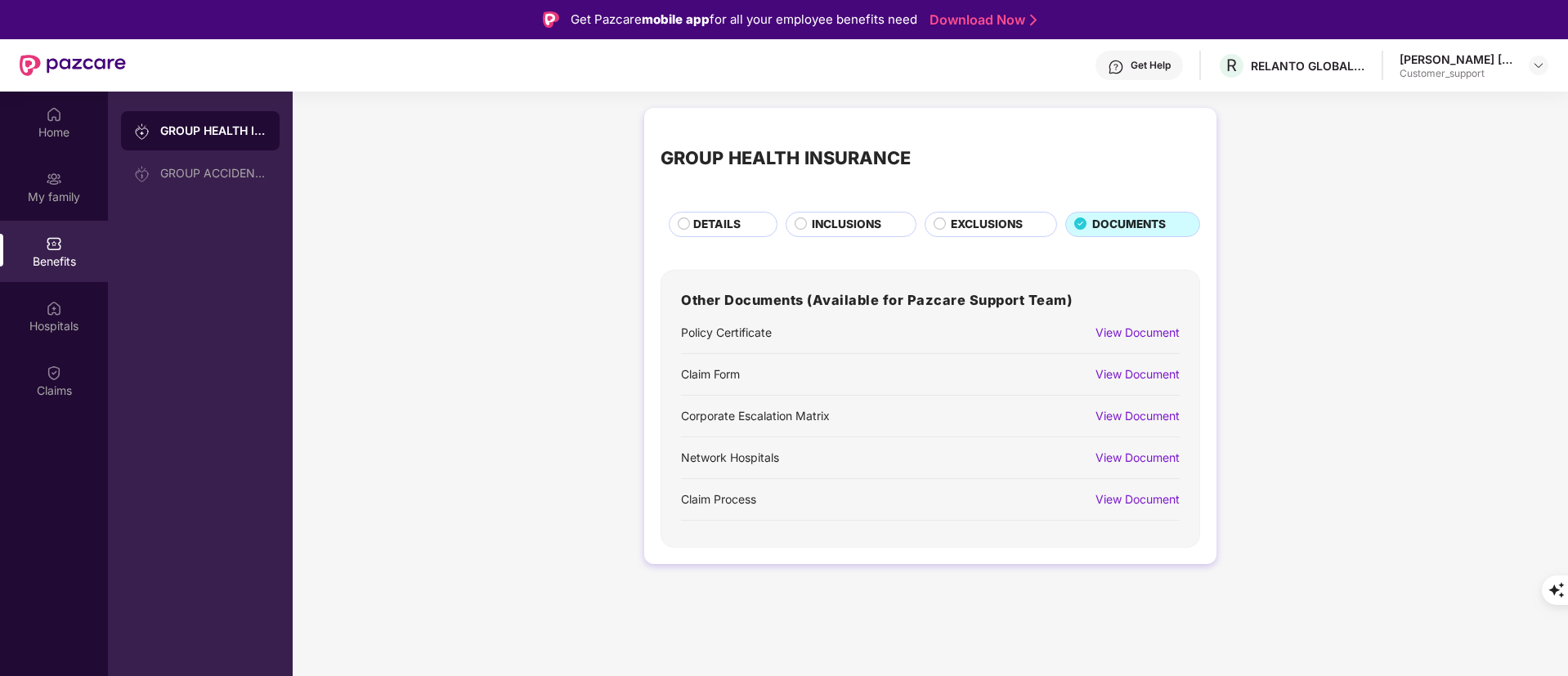
click at [1121, 368] on div "View Document" at bounding box center [1138, 374] width 84 height 18
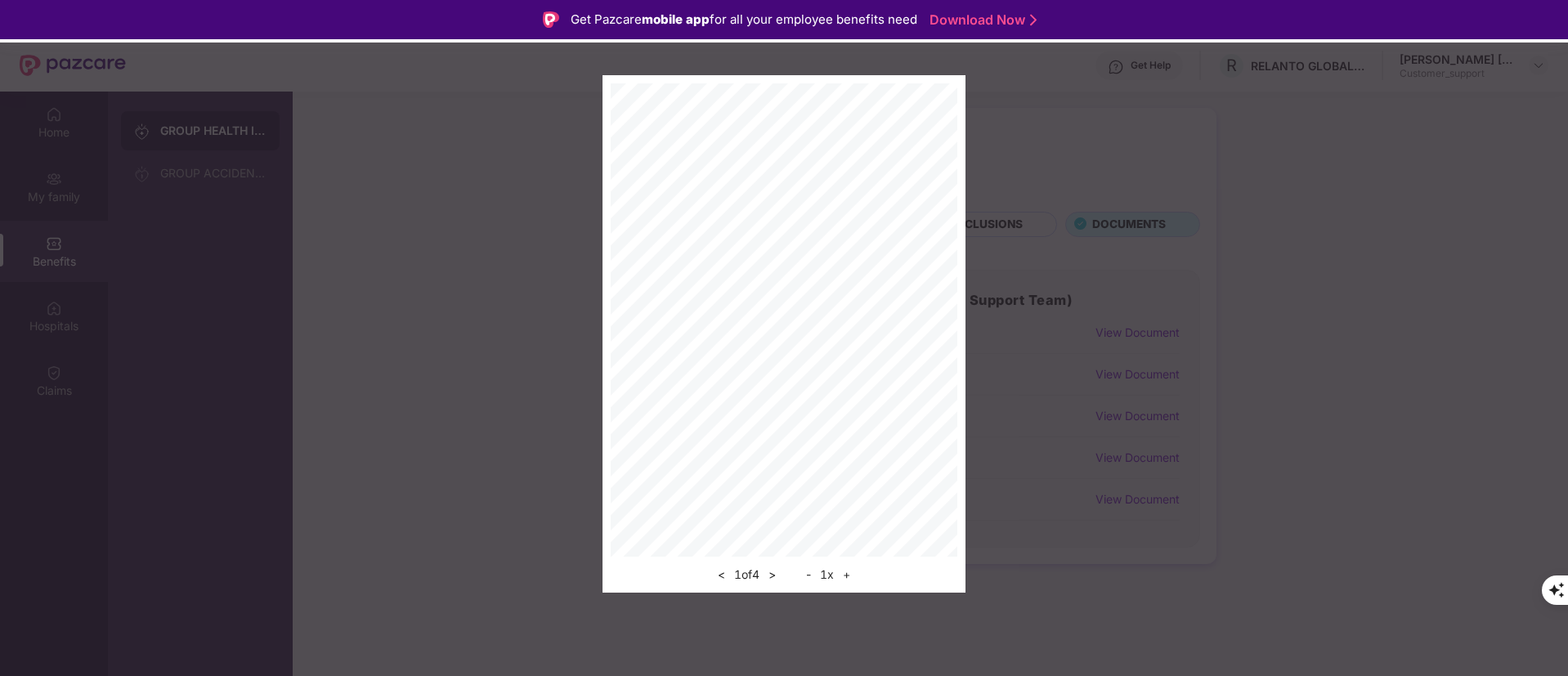
scroll to position [92, 0]
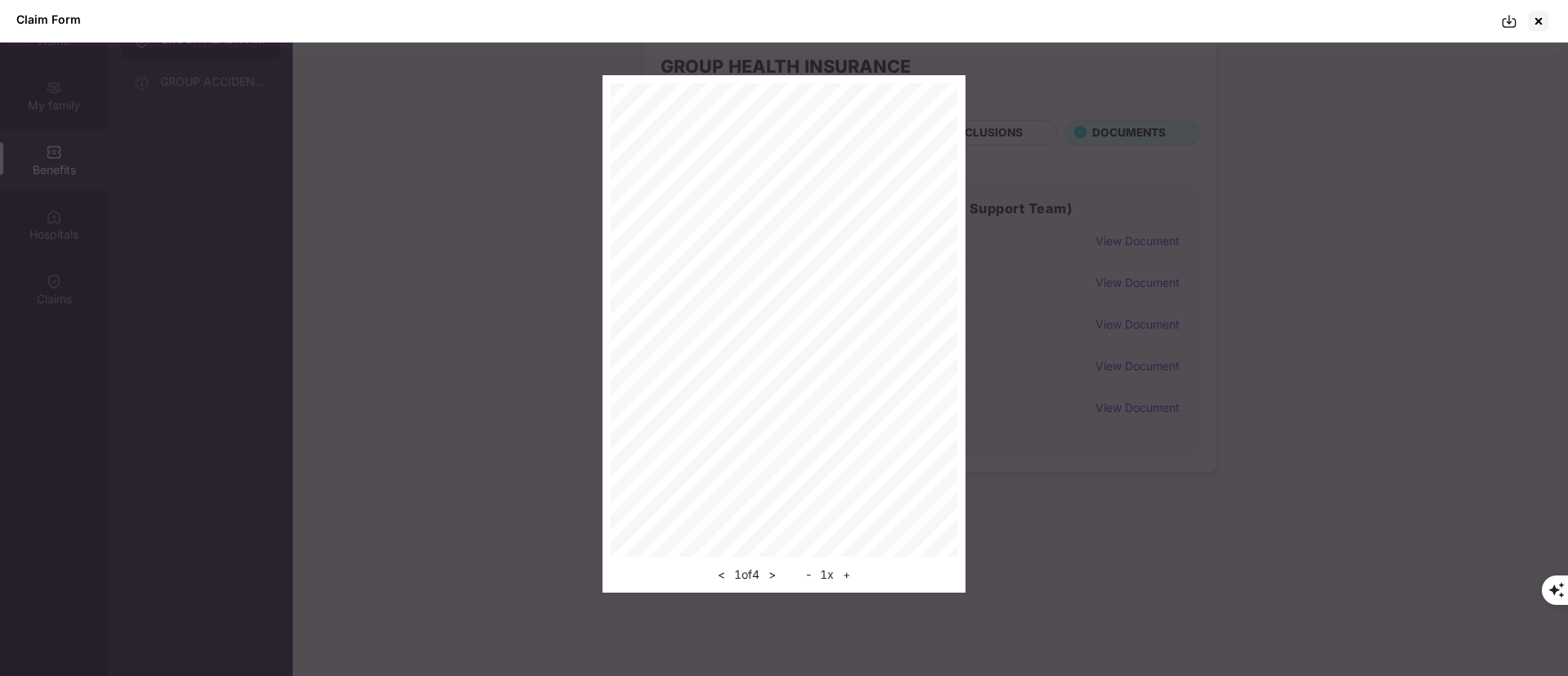
click at [1515, 25] on img at bounding box center [1510, 21] width 16 height 16
click at [1547, 23] on div at bounding box center [1538, 21] width 26 height 26
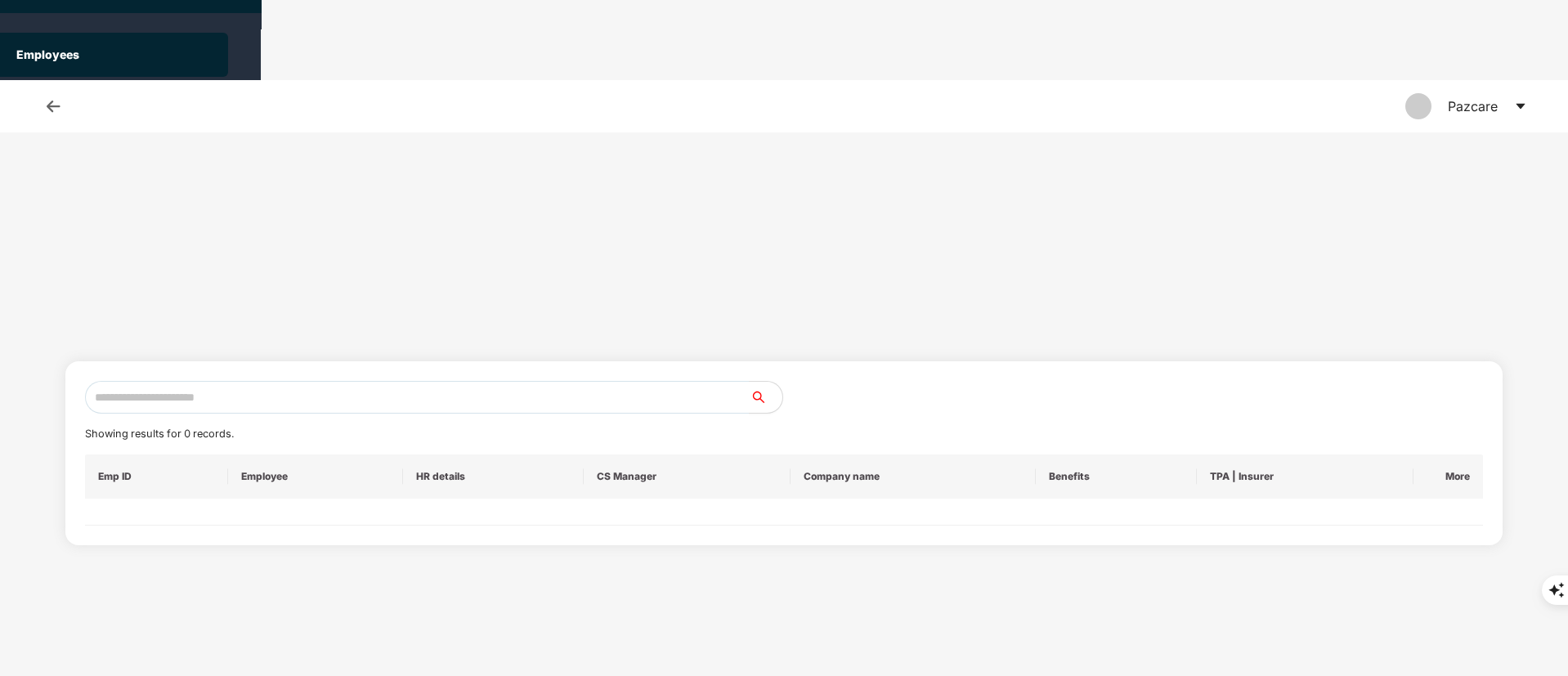
scroll to position [0, 0]
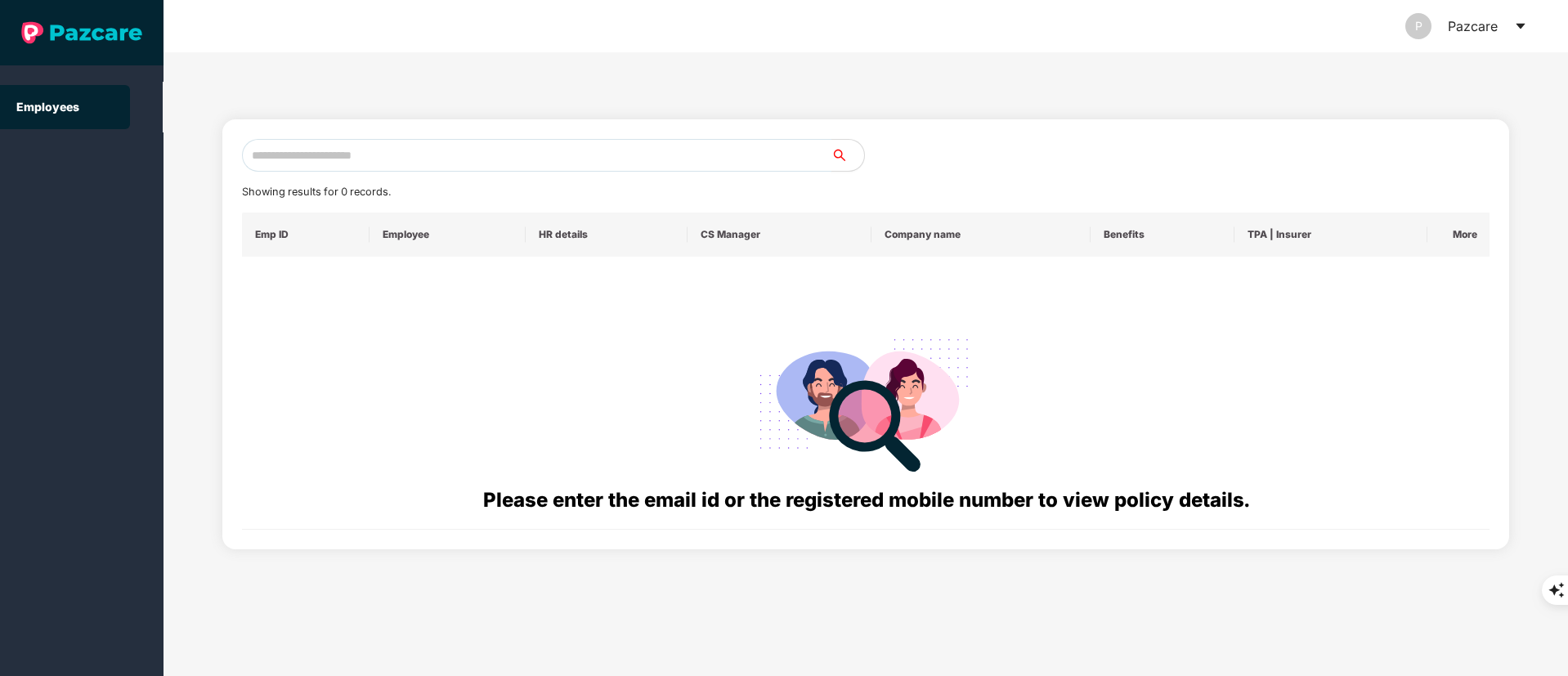
click at [350, 157] on input "text" at bounding box center [536, 156] width 589 height 33
paste input "**********"
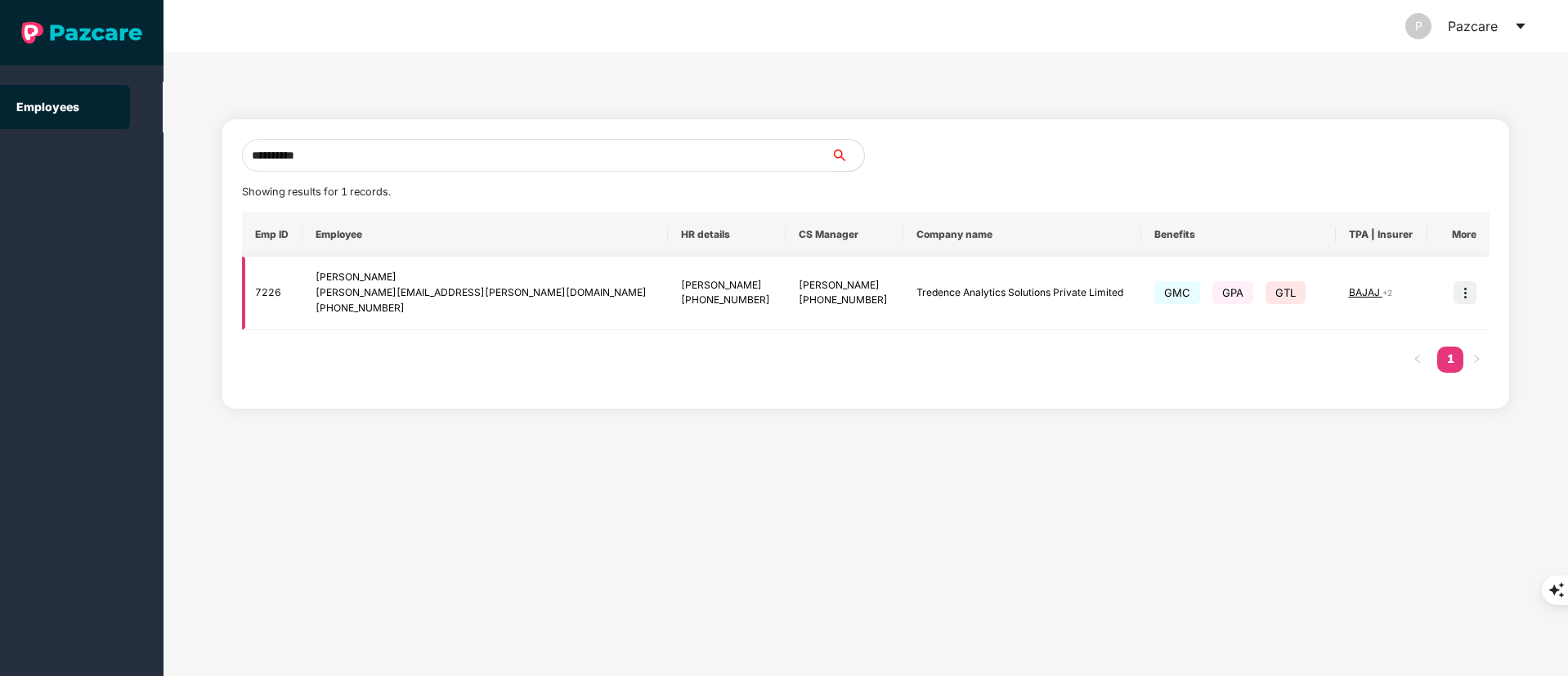
type input "**********"
click at [1474, 290] on img at bounding box center [1466, 293] width 23 height 23
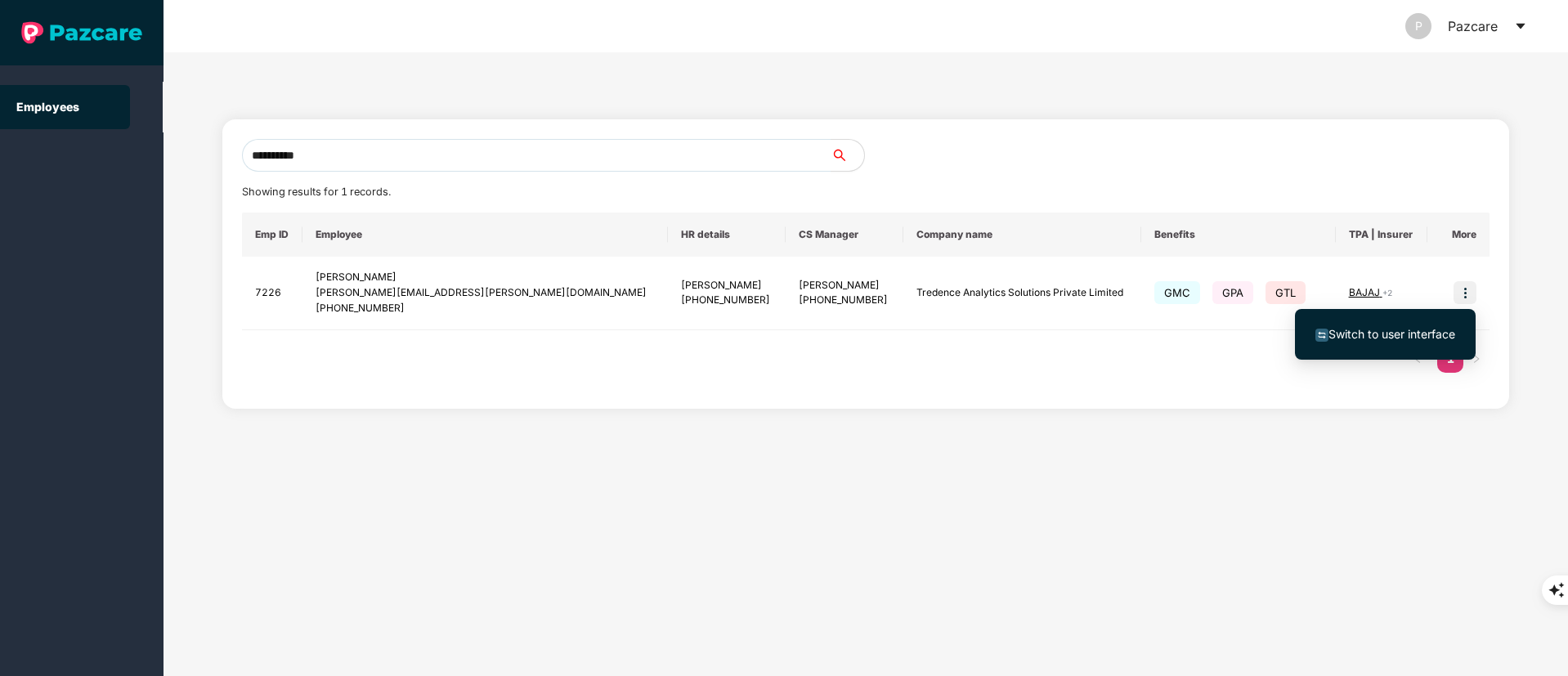
click at [1395, 342] on span "Switch to user interface" at bounding box center [1385, 334] width 140 height 18
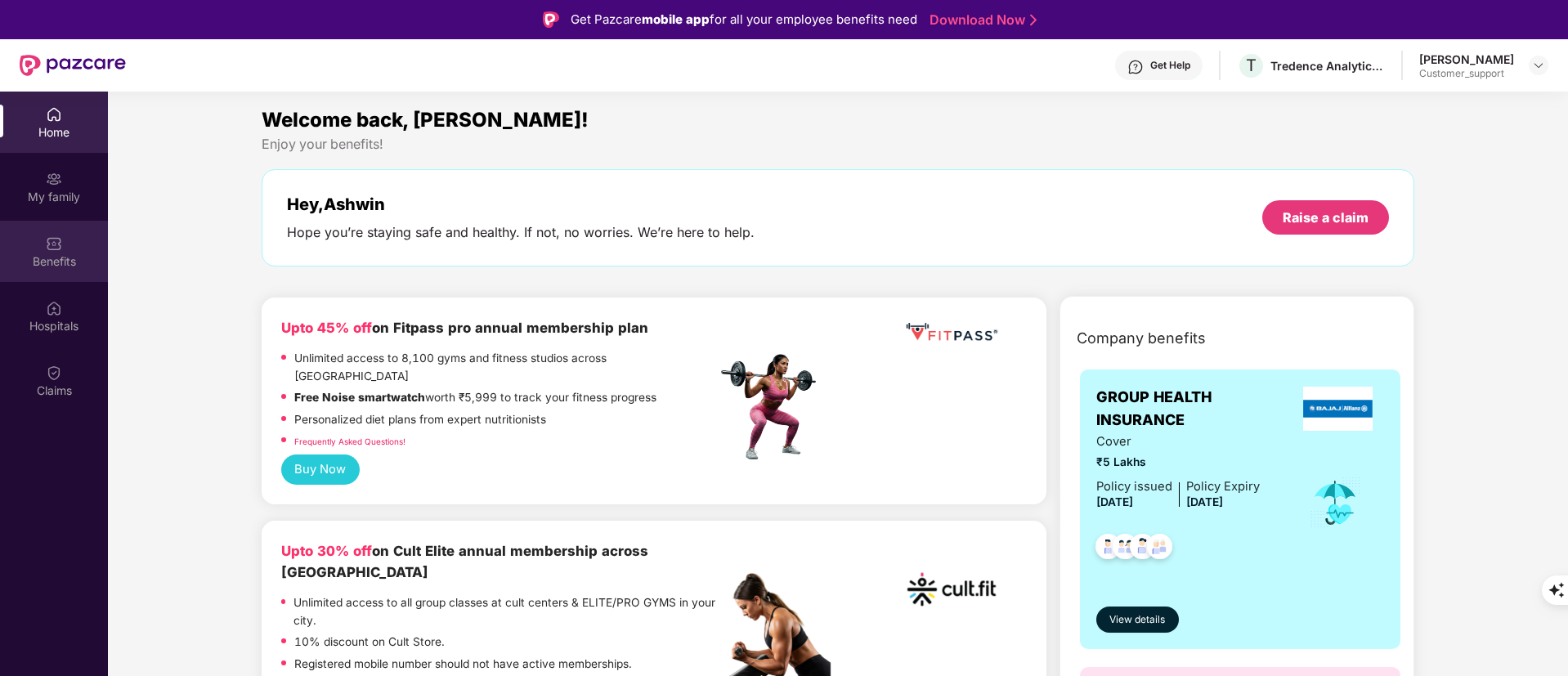
click at [80, 265] on div "Benefits" at bounding box center [54, 261] width 108 height 16
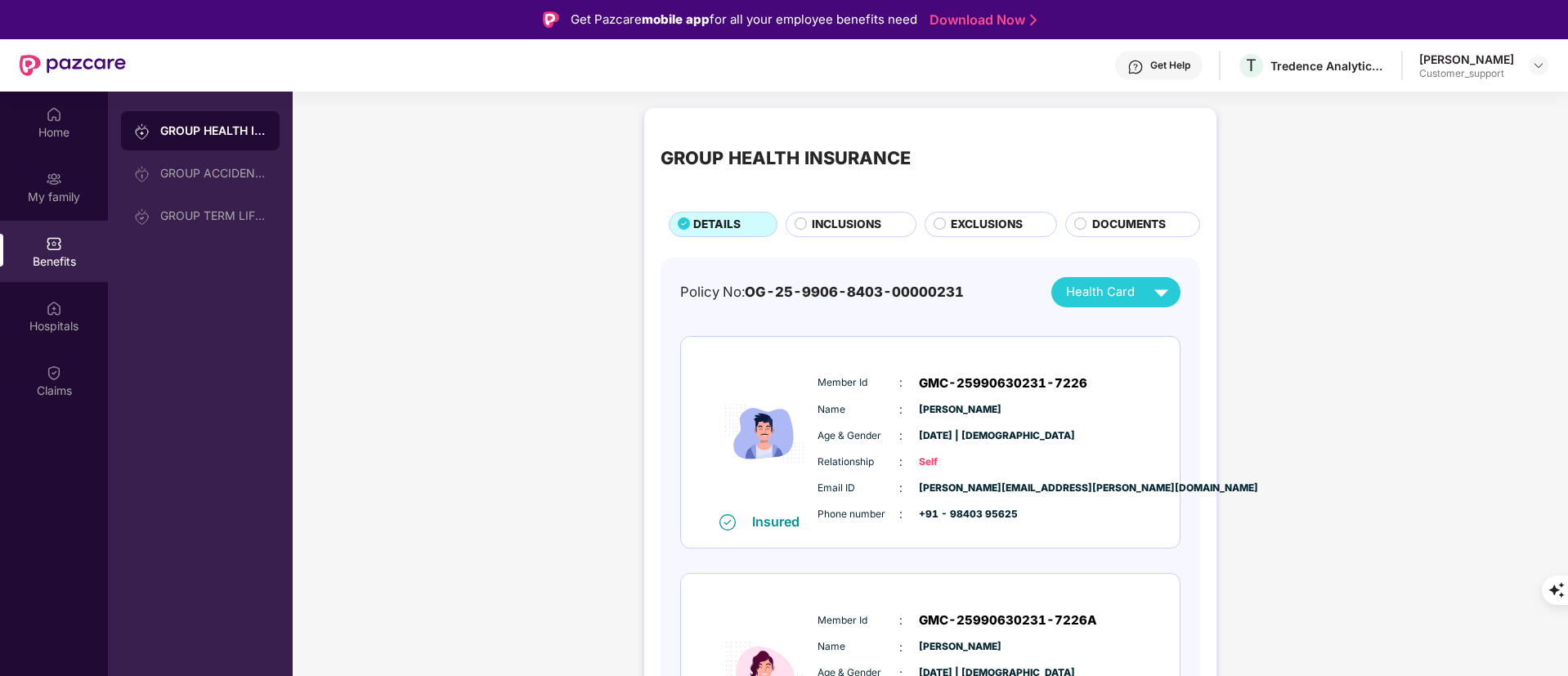
click at [837, 217] on span "INCLUSIONS" at bounding box center [847, 225] width 70 height 18
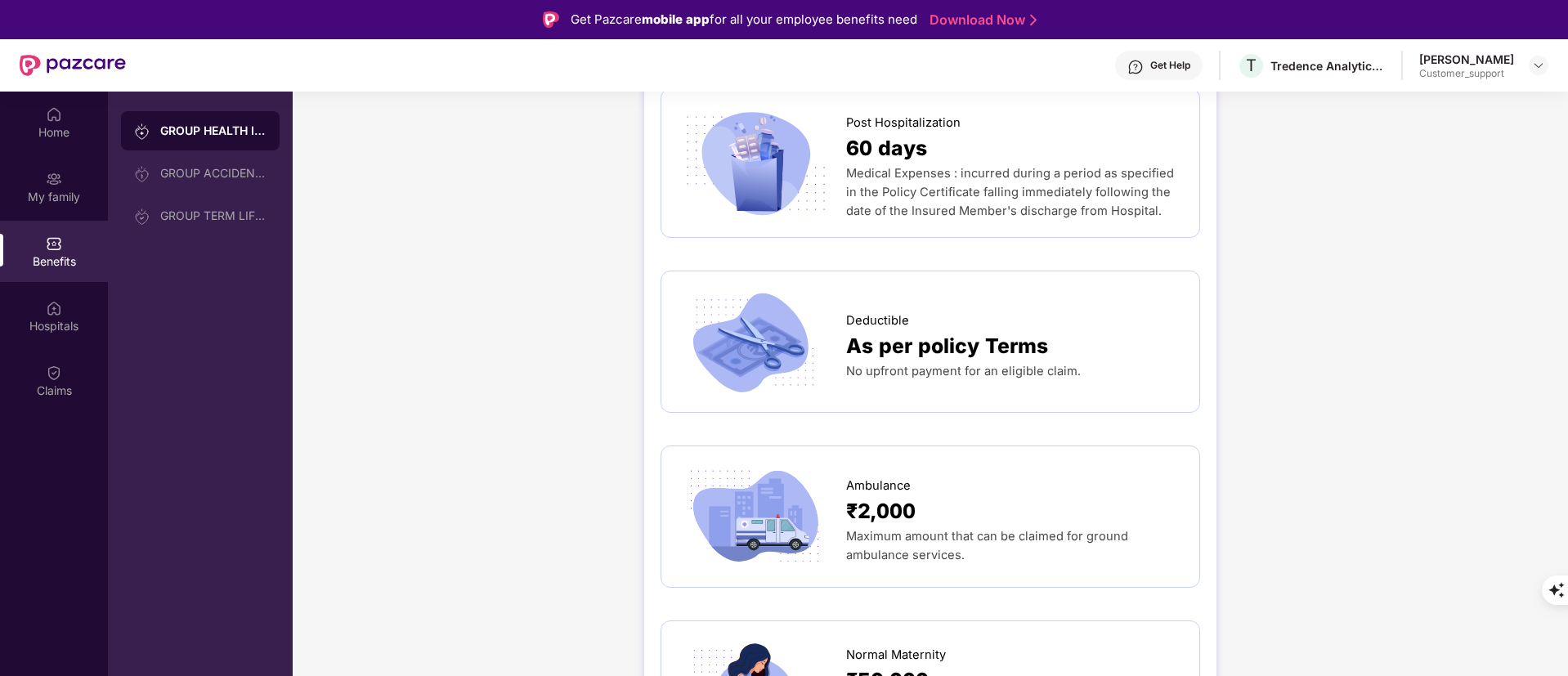
scroll to position [1544, 0]
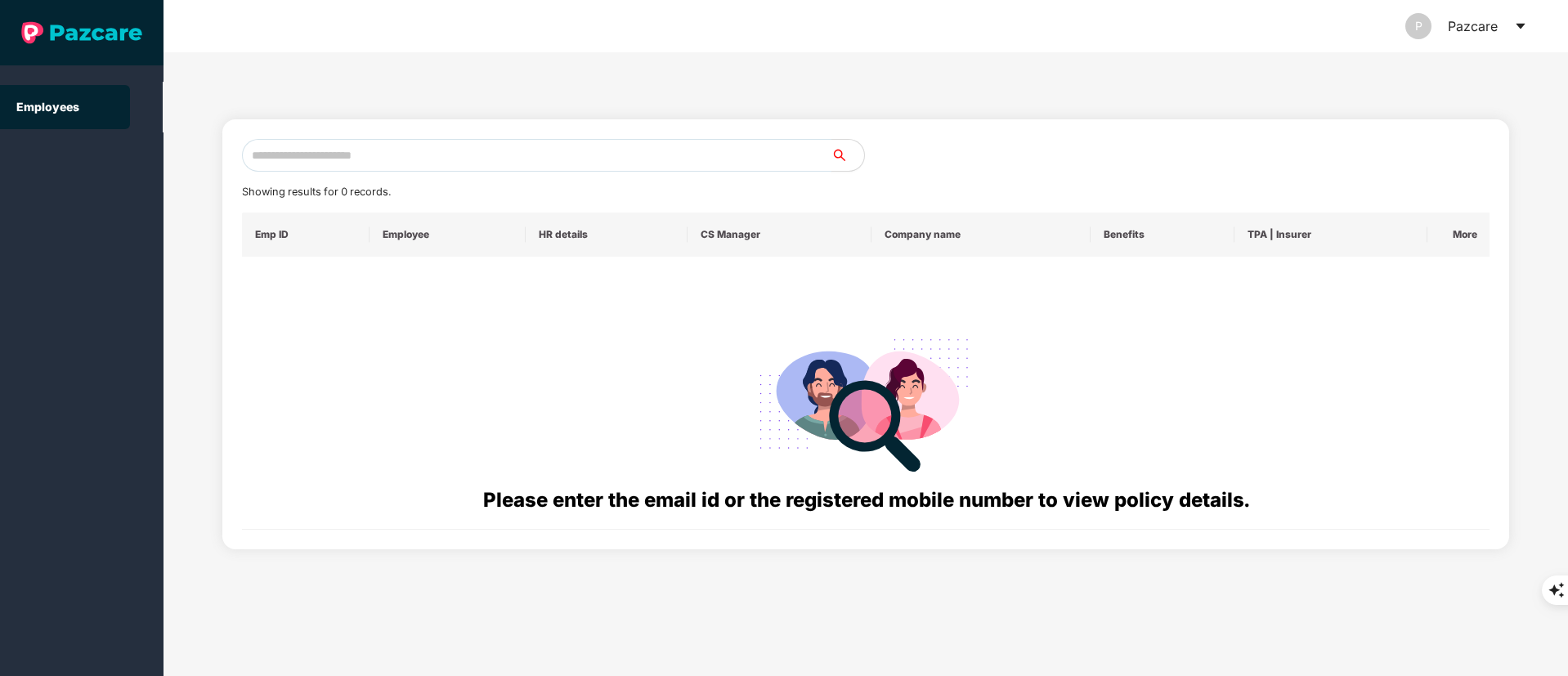
click at [384, 161] on input "text" at bounding box center [536, 156] width 589 height 33
paste input "**********"
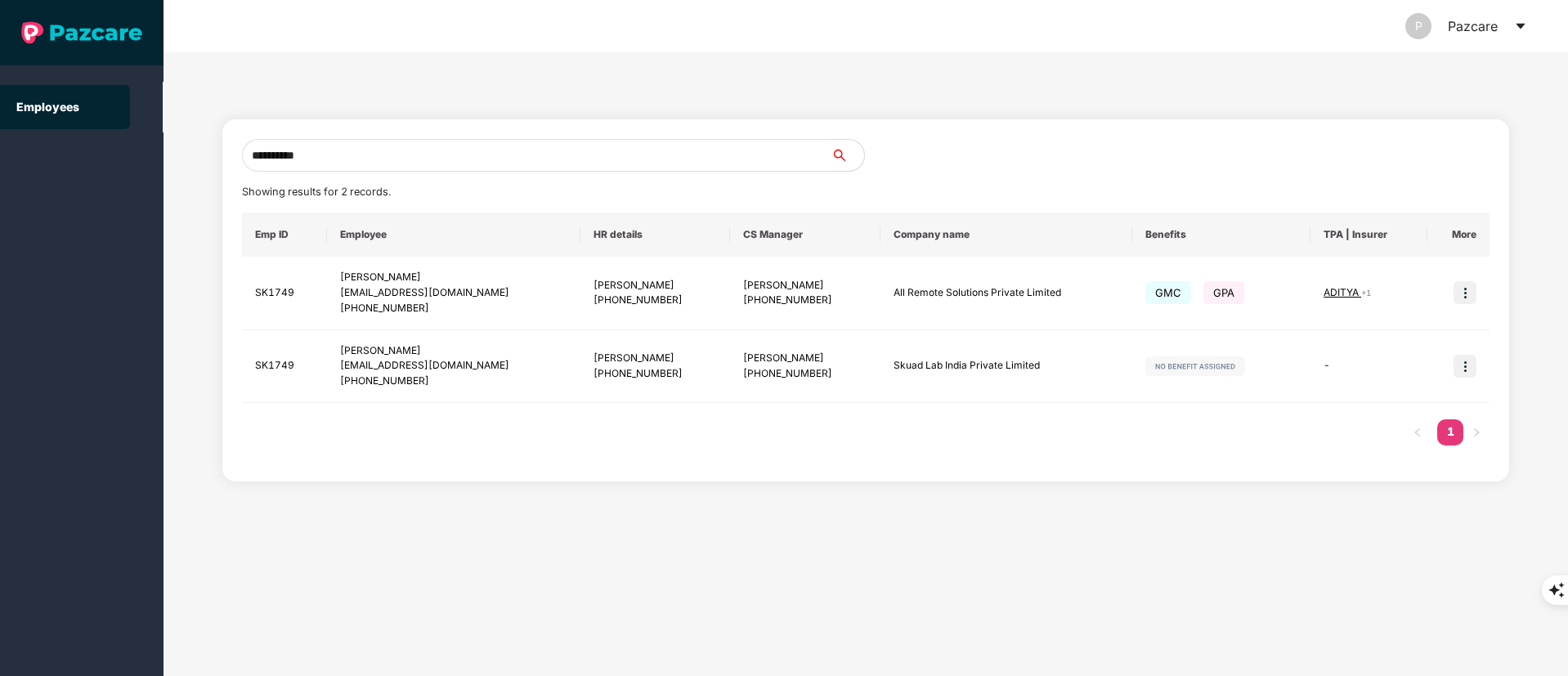
click at [384, 161] on input "**********" at bounding box center [536, 156] width 589 height 33
type input "**********"
click at [1468, 295] on img at bounding box center [1466, 293] width 23 height 23
click at [1357, 327] on span "Switch to user interface" at bounding box center [1392, 333] width 127 height 14
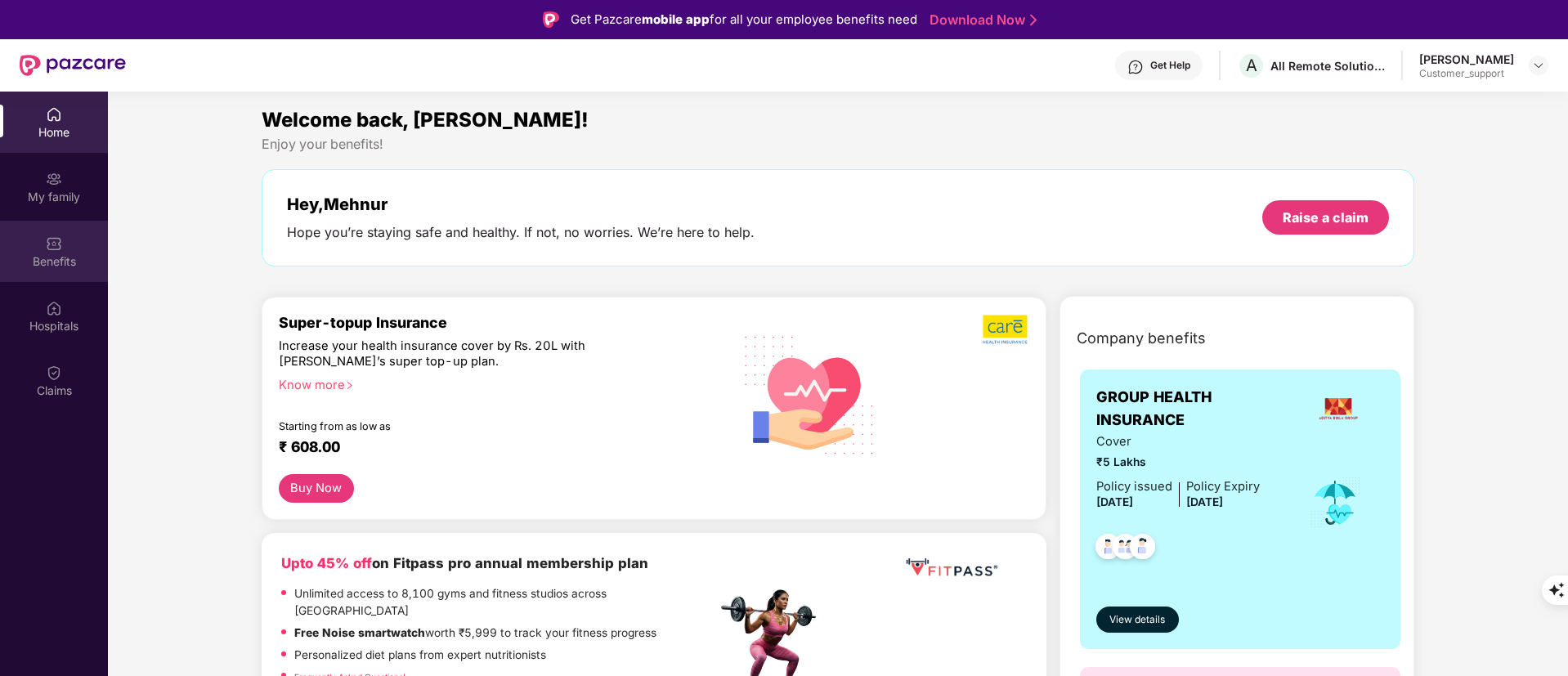
click at [59, 265] on div "Benefits" at bounding box center [54, 261] width 108 height 16
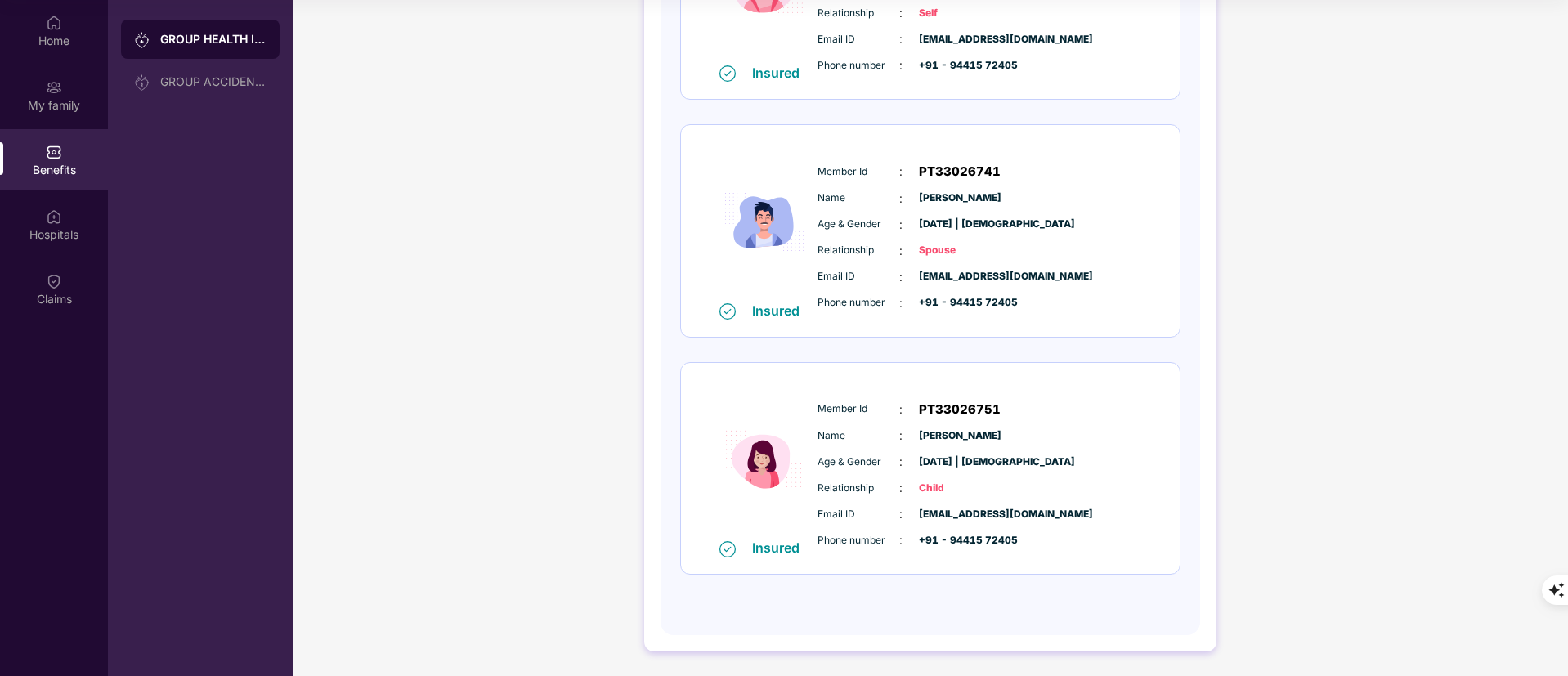
scroll to position [0, 0]
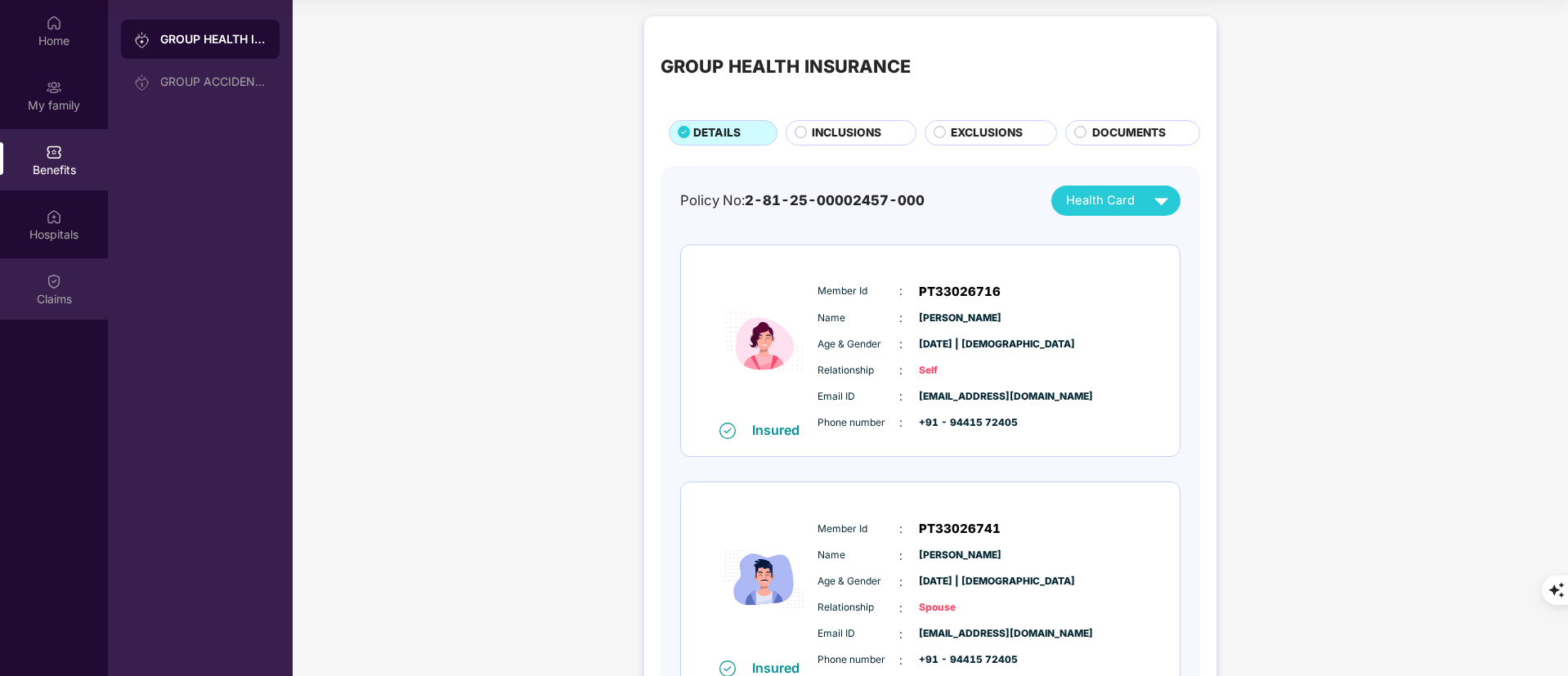
click at [37, 281] on div "Claims" at bounding box center [54, 288] width 108 height 61
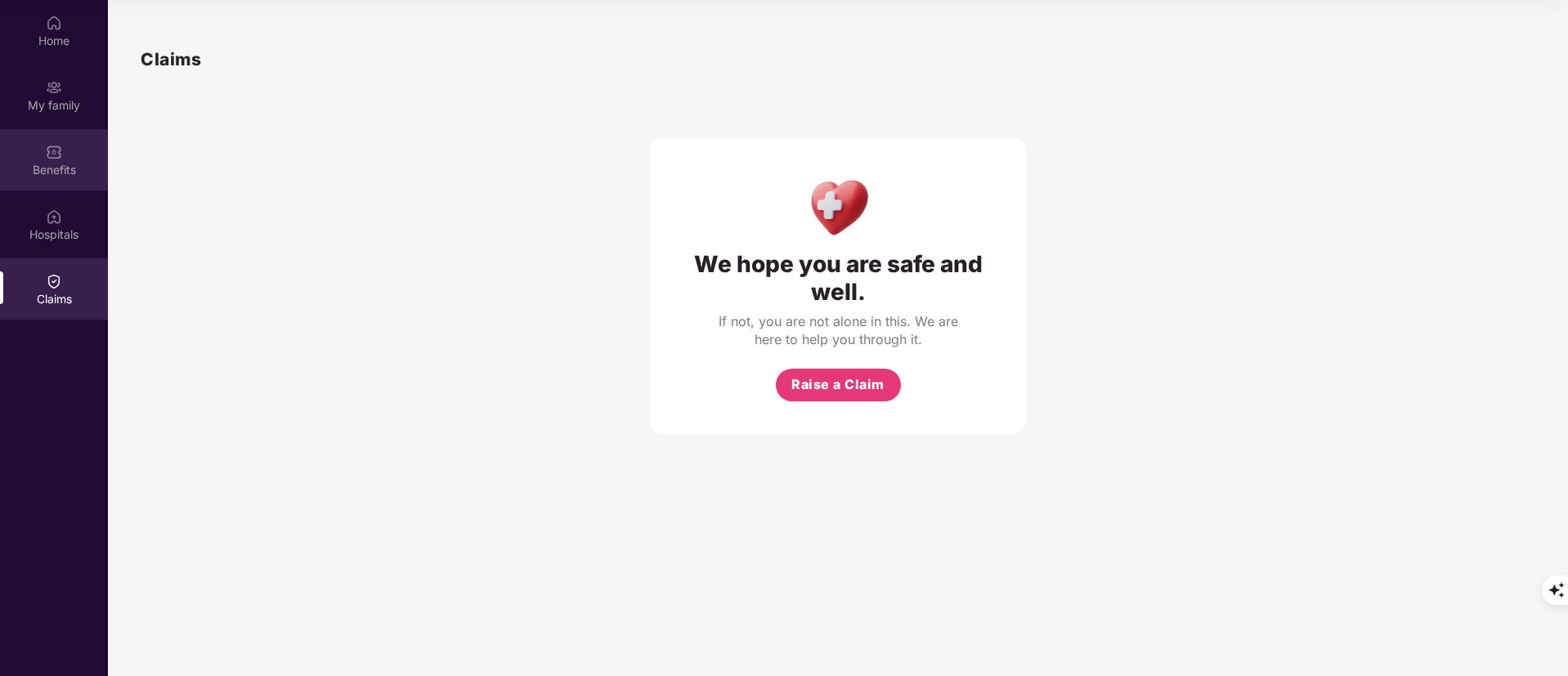
click at [62, 168] on div "Benefits" at bounding box center [54, 170] width 108 height 16
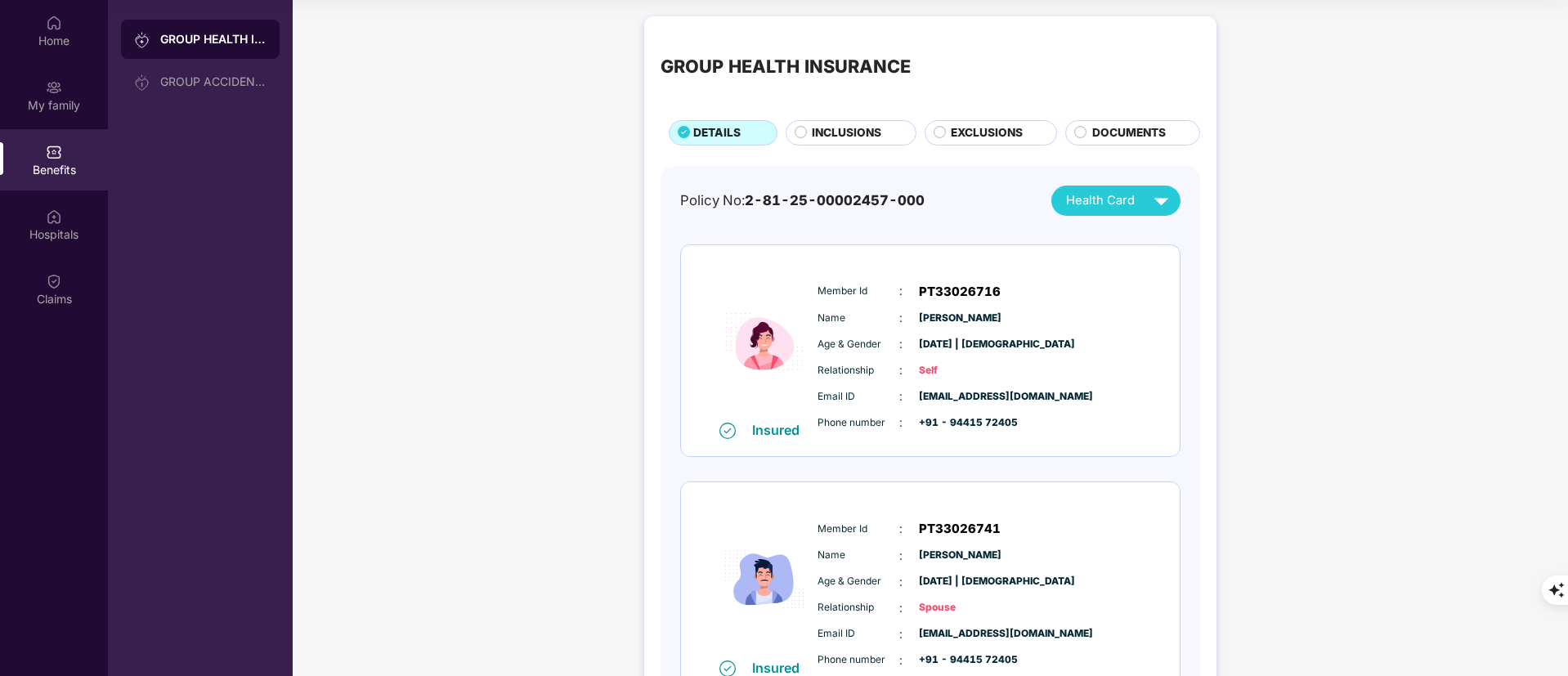
click at [829, 127] on span "INCLUSIONS" at bounding box center [847, 134] width 70 height 18
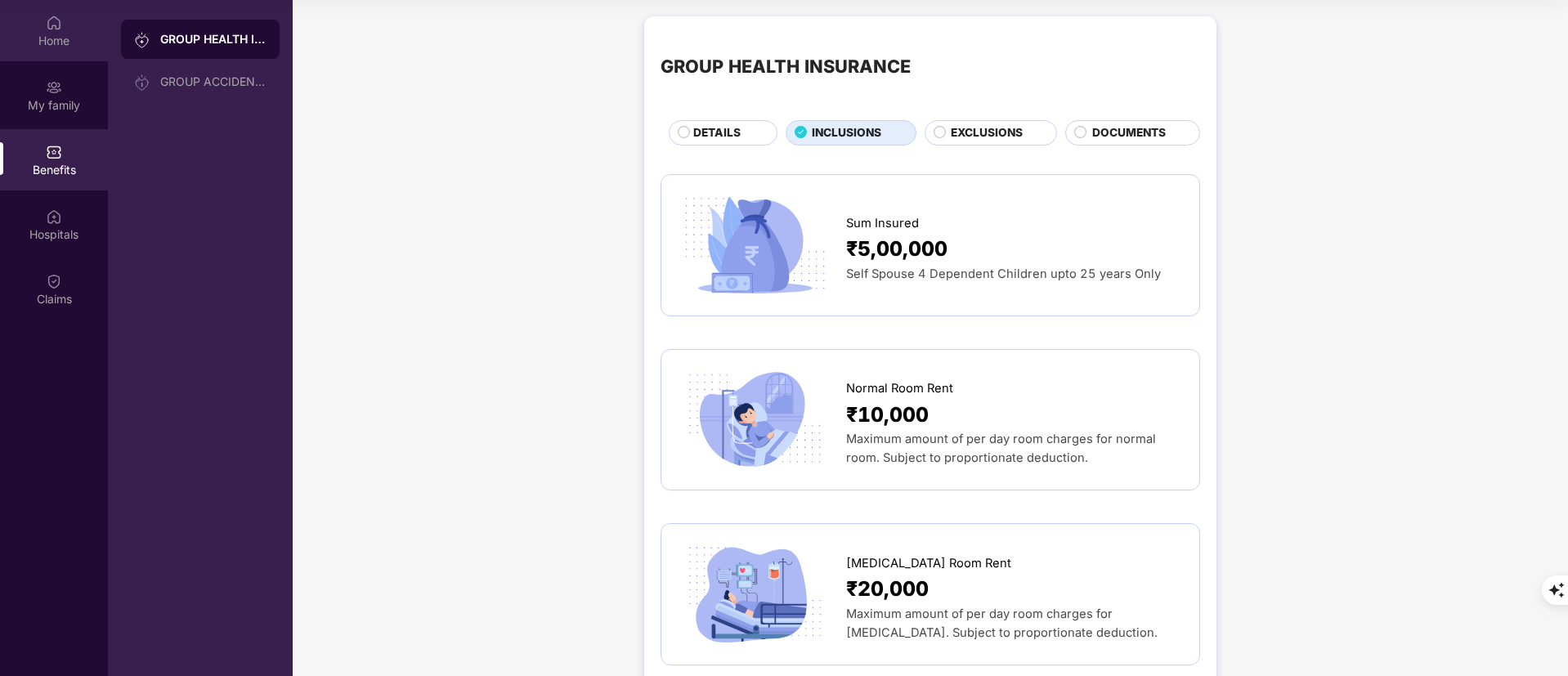
click at [70, 29] on div "Home" at bounding box center [54, 30] width 108 height 61
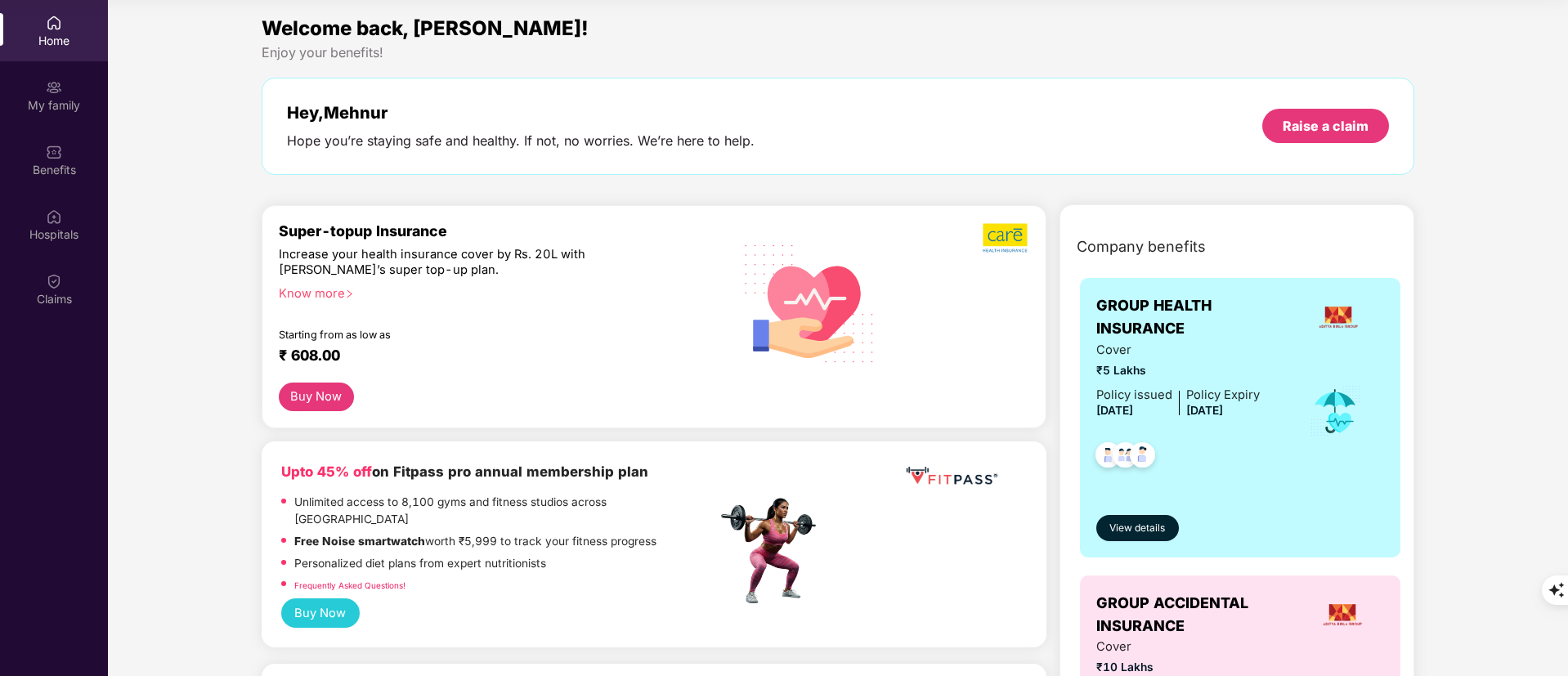
click at [70, 29] on div "Home" at bounding box center [54, 30] width 108 height 61
